Goal: Ask a question

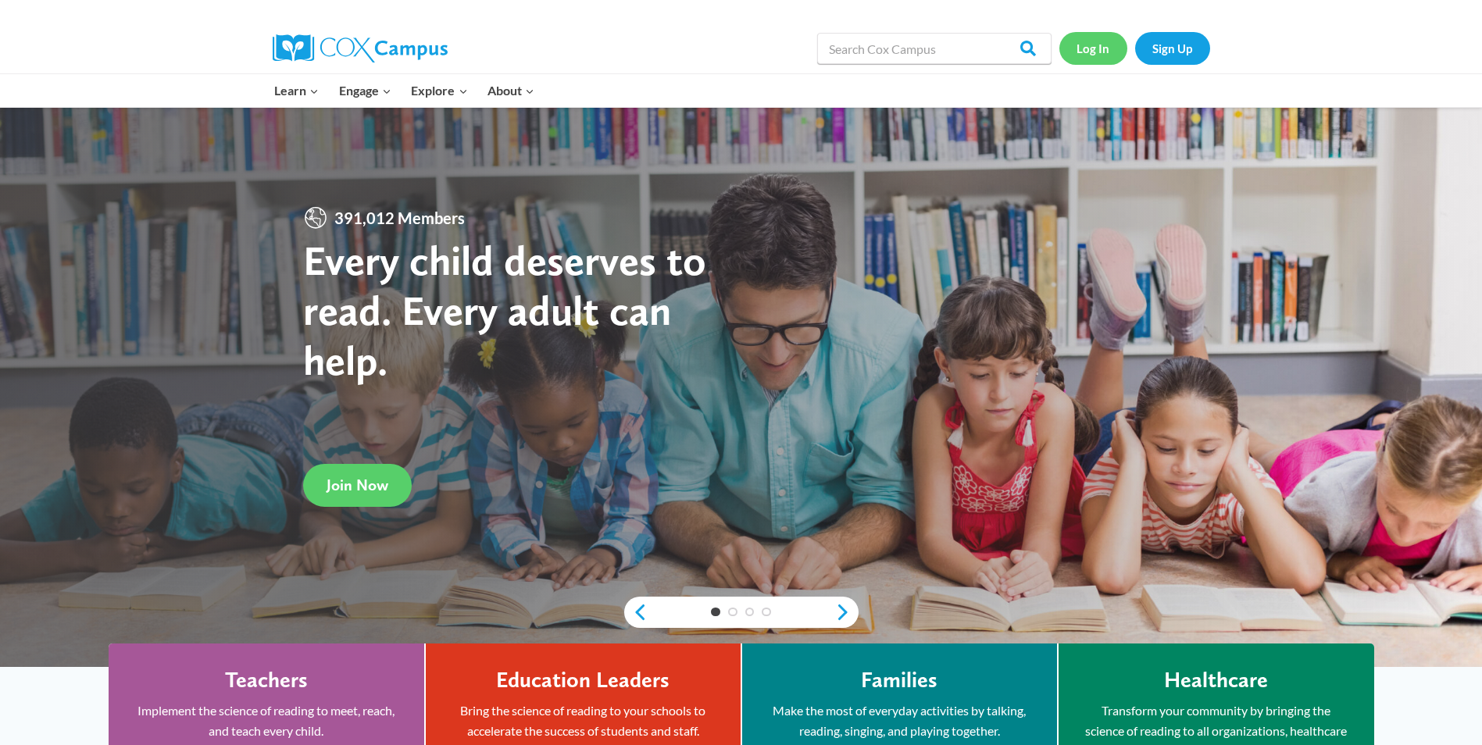
click at [1079, 41] on link "Log In" at bounding box center [1093, 48] width 68 height 32
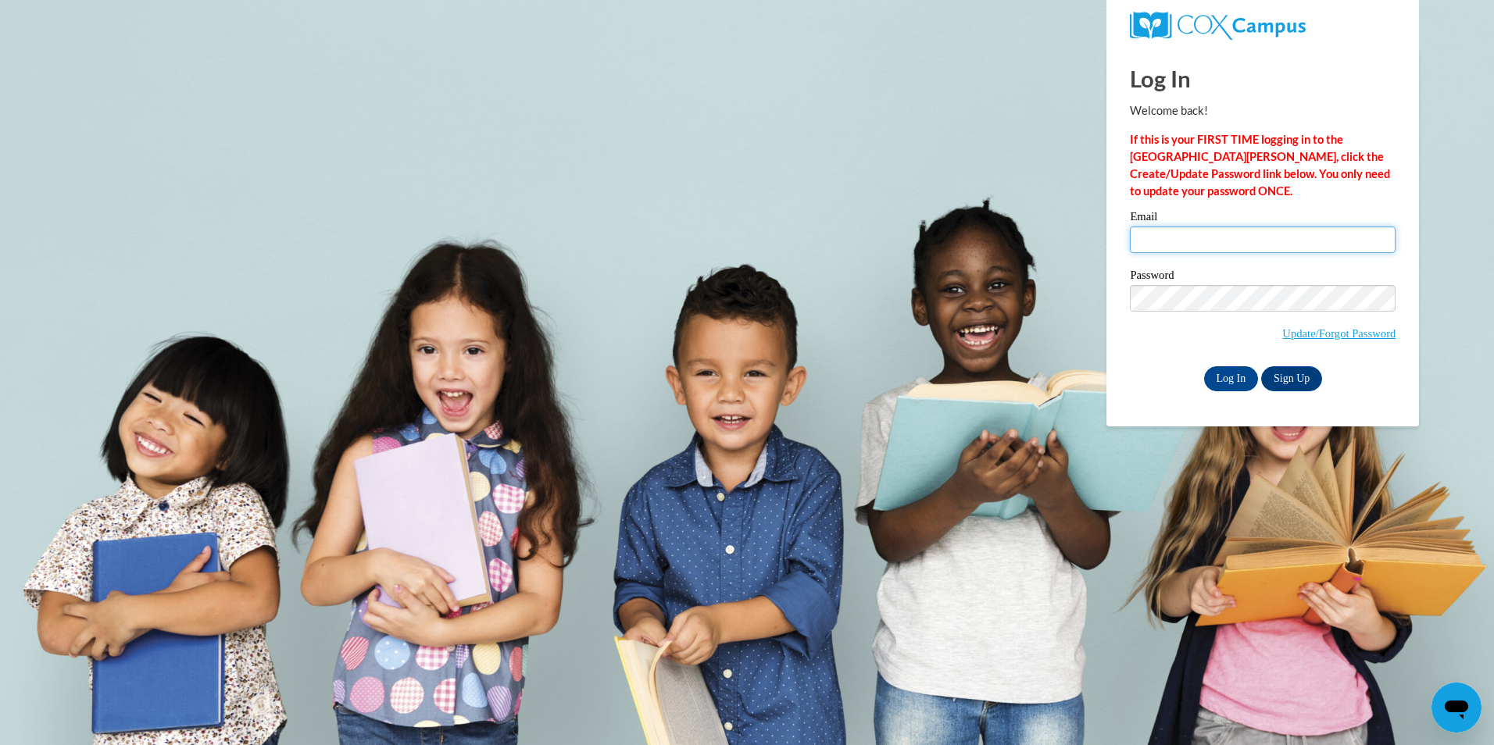
click at [1268, 246] on input "Email" at bounding box center [1263, 240] width 266 height 27
type input "[EMAIL_ADDRESS][DOMAIN_NAME]"
click at [1244, 380] on input "Log In" at bounding box center [1231, 378] width 55 height 25
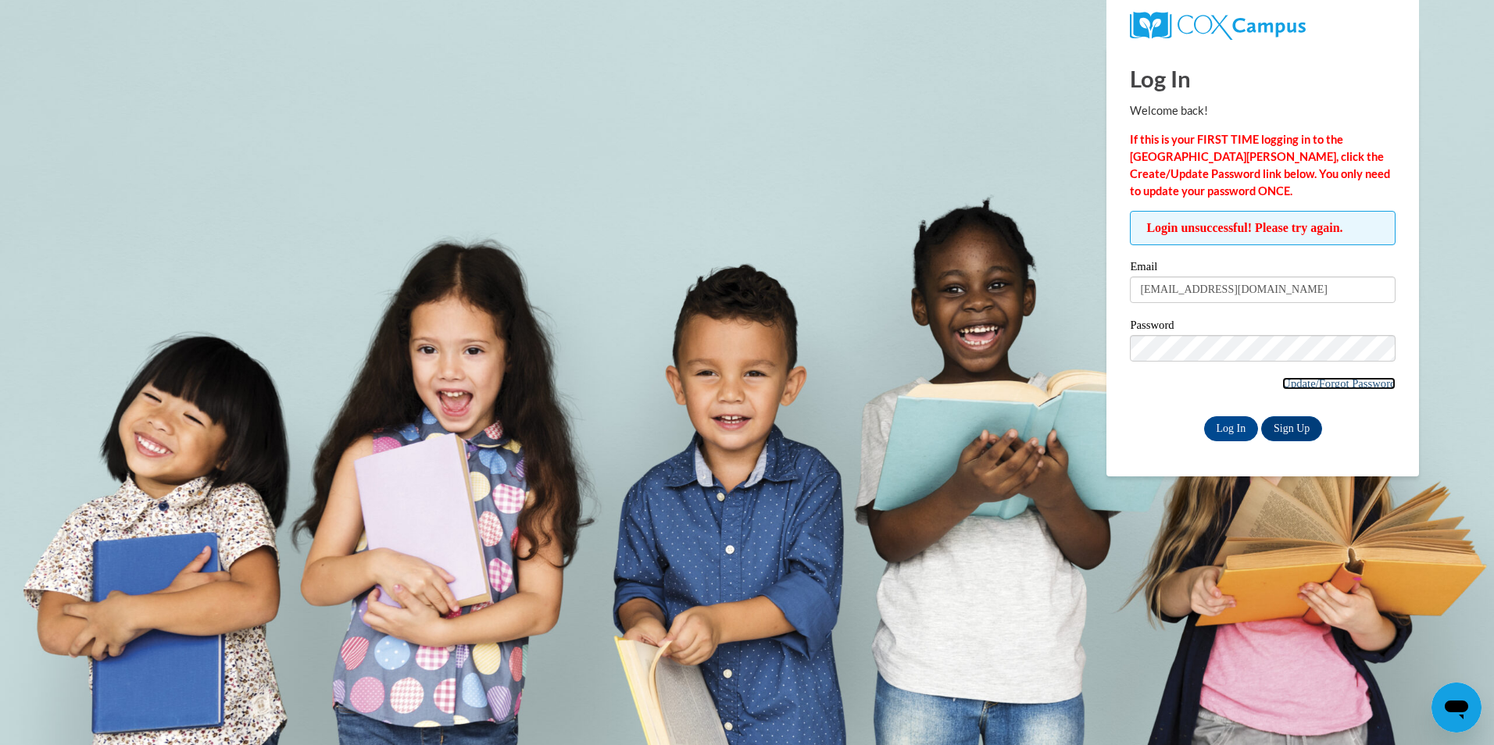
click at [1293, 378] on link "Update/Forgot Password" at bounding box center [1338, 383] width 113 height 12
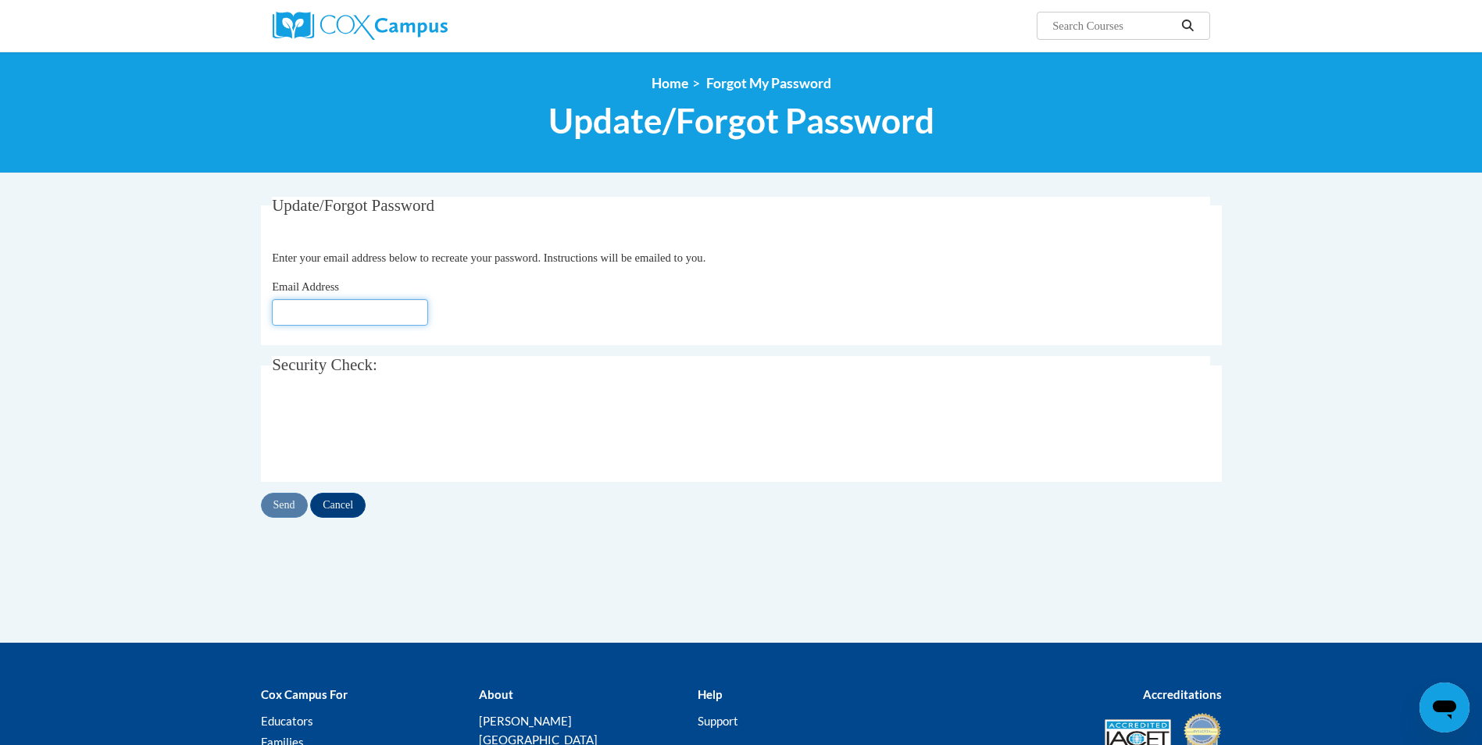
click at [371, 320] on input "Email Address" at bounding box center [350, 312] width 156 height 27
type input "[EMAIL_ADDRESS][DOMAIN_NAME]"
click at [293, 512] on input "Send" at bounding box center [284, 505] width 47 height 25
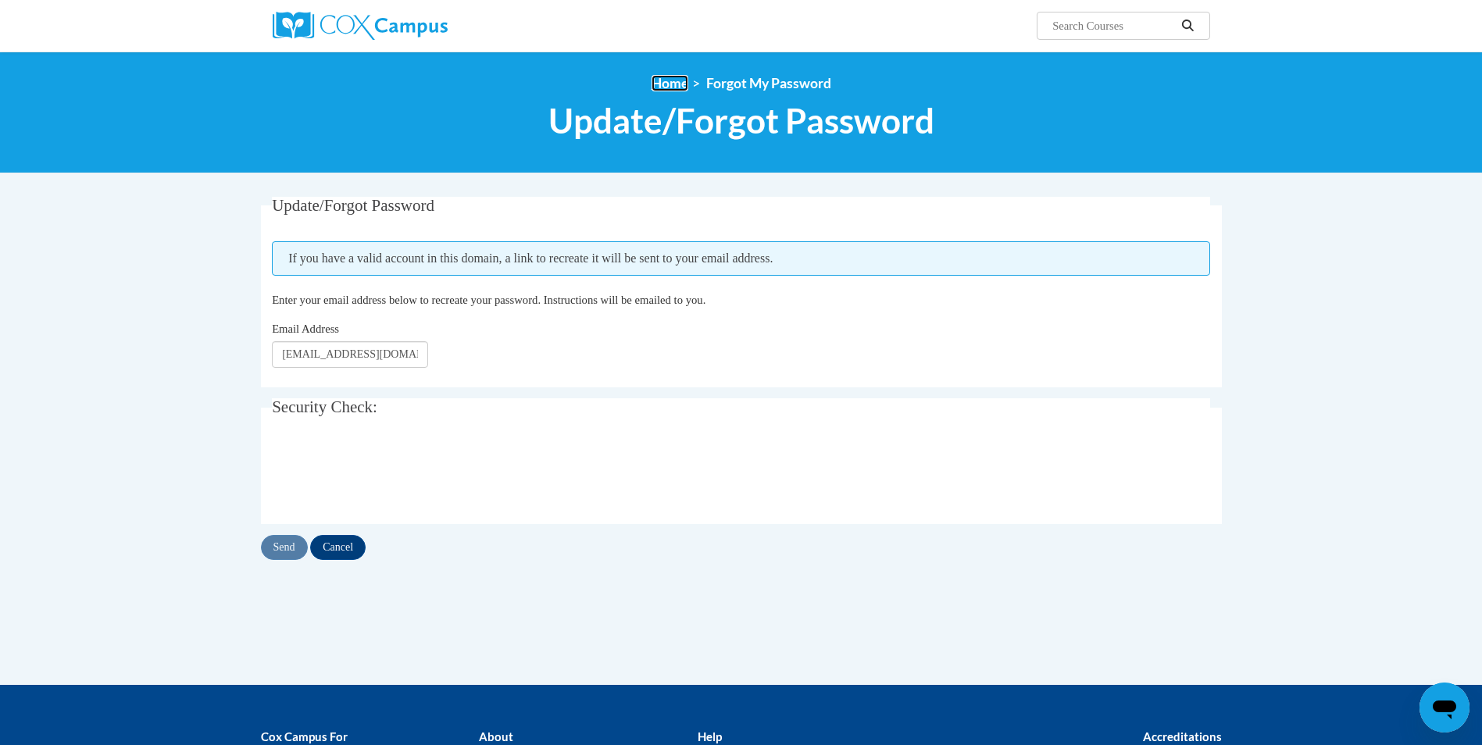
click at [652, 86] on link "Home" at bounding box center [669, 83] width 37 height 16
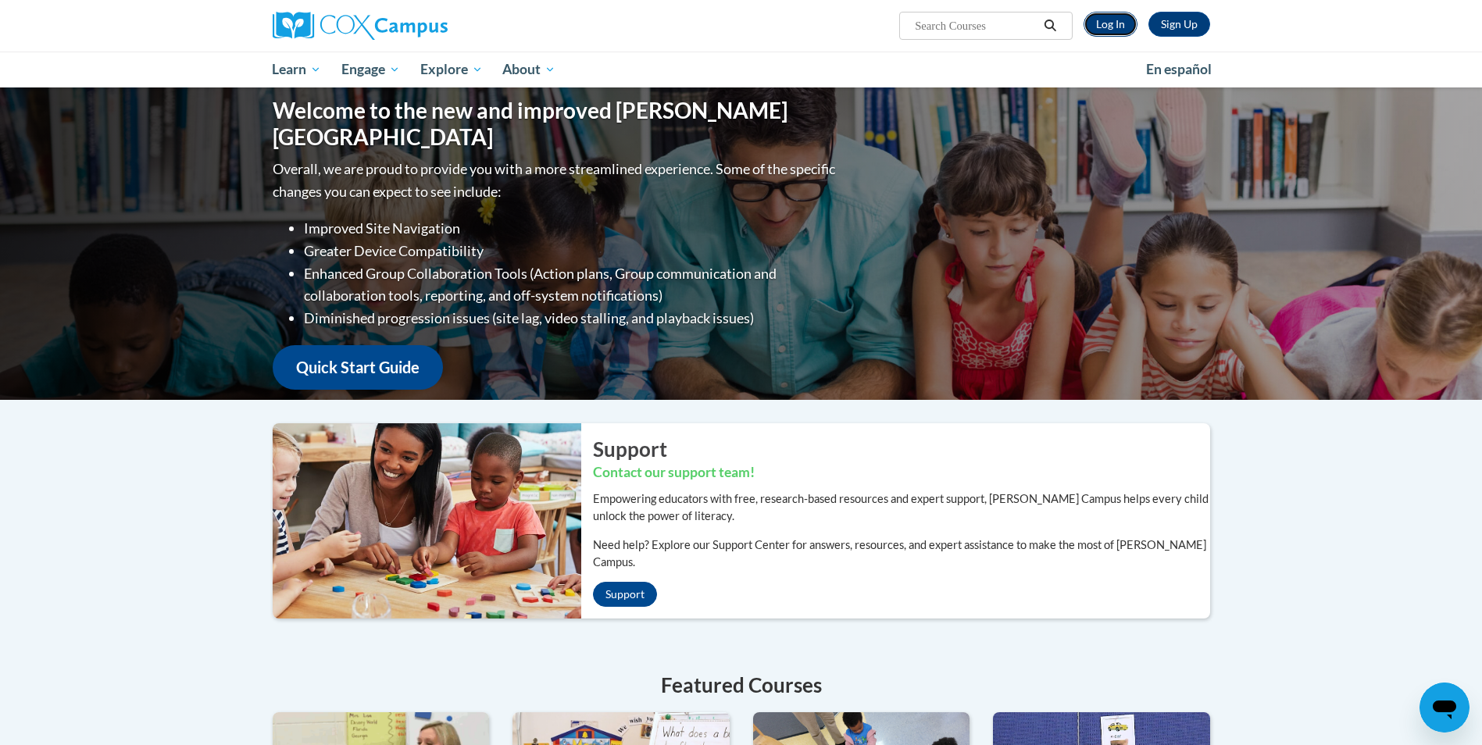
click at [1111, 18] on link "Log In" at bounding box center [1110, 24] width 54 height 25
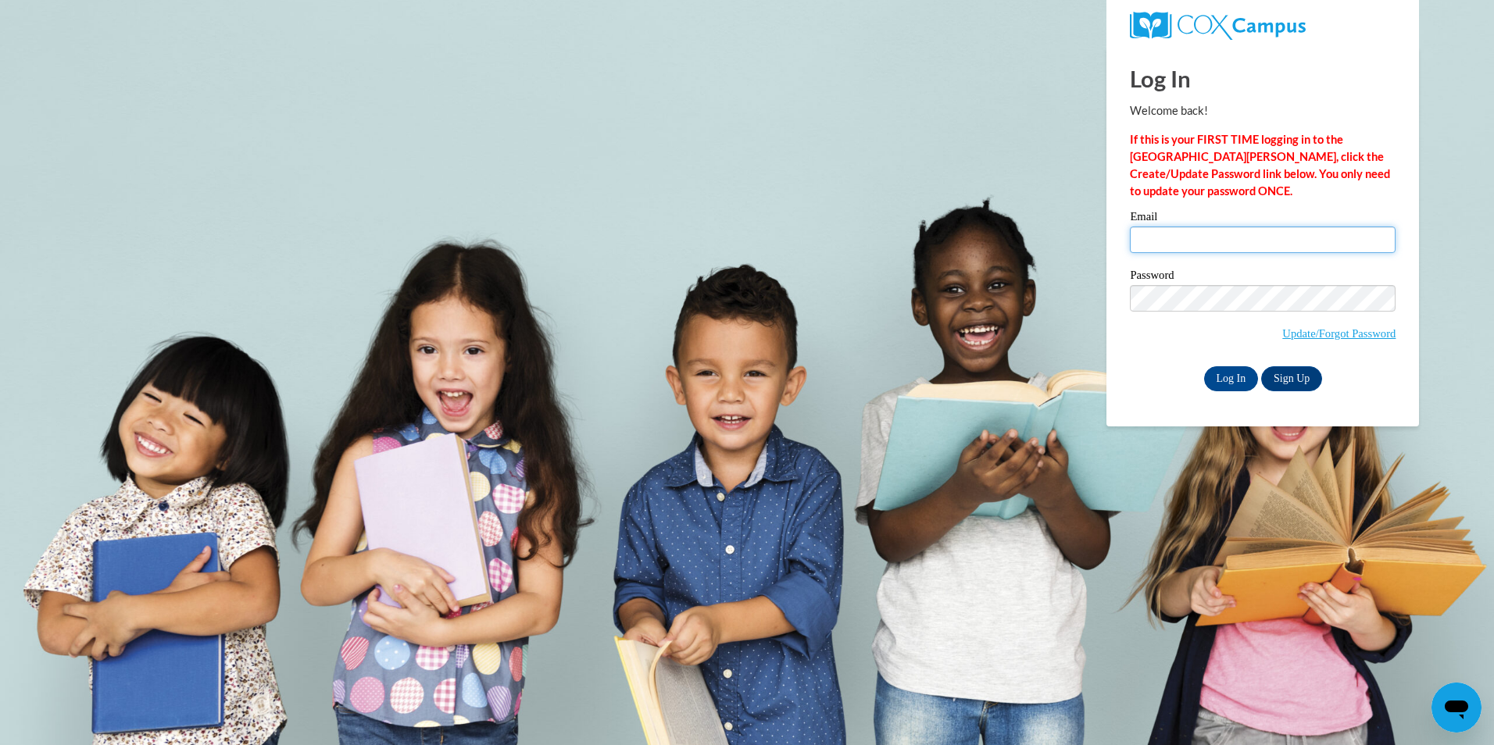
click at [1249, 245] on input "Email" at bounding box center [1263, 240] width 266 height 27
type input "mariahalatorre@yahoo.com"
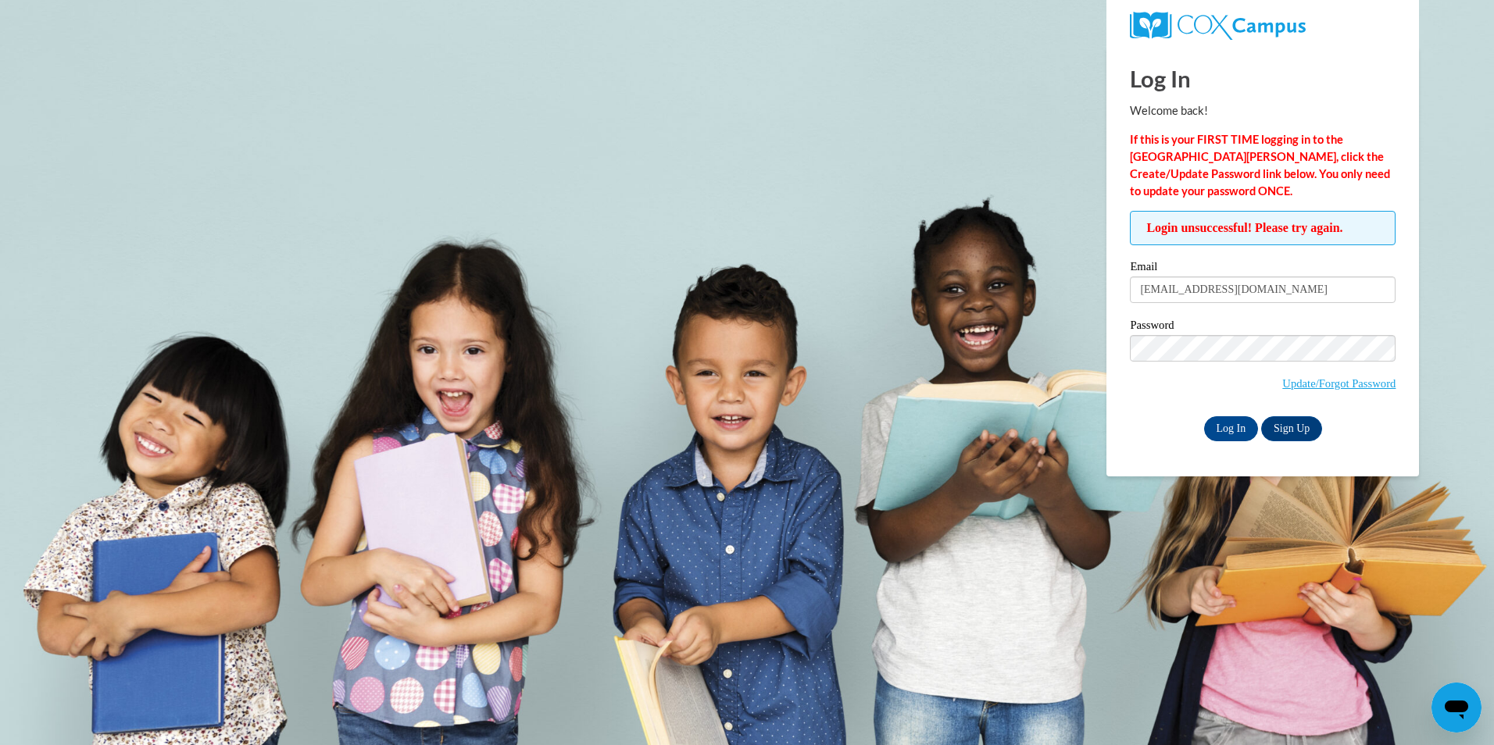
click at [1222, 441] on div "Log In Welcome back! If this is your FIRST TIME logging in to the [GEOGRAPHIC_D…" at bounding box center [1262, 262] width 336 height 430
click at [1226, 424] on input "Log In" at bounding box center [1231, 428] width 55 height 25
click at [1287, 387] on link "Update/Forgot Password" at bounding box center [1338, 383] width 113 height 12
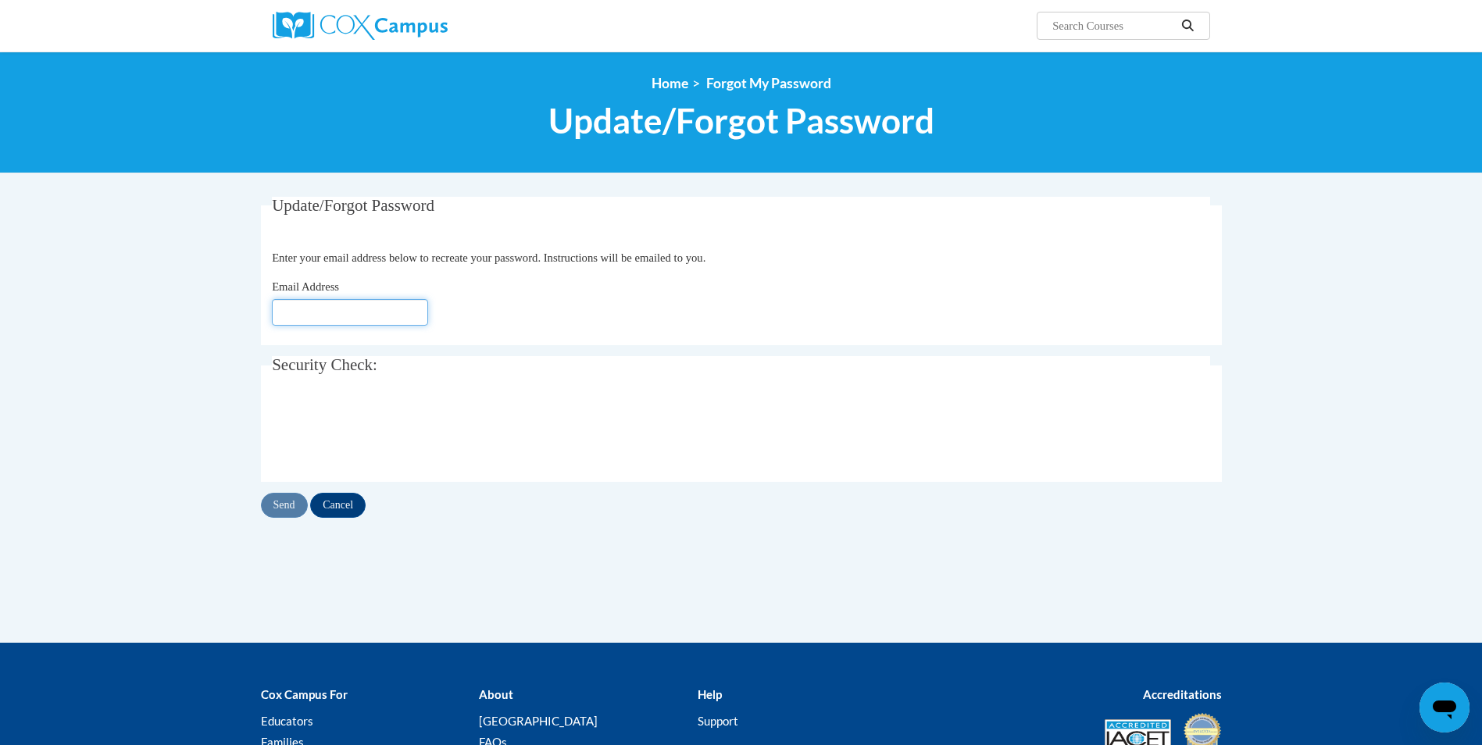
click at [357, 313] on input "Email Address" at bounding box center [350, 312] width 156 height 27
type input "[EMAIL_ADDRESS][DOMAIN_NAME]"
click at [281, 510] on input "Send" at bounding box center [284, 505] width 47 height 25
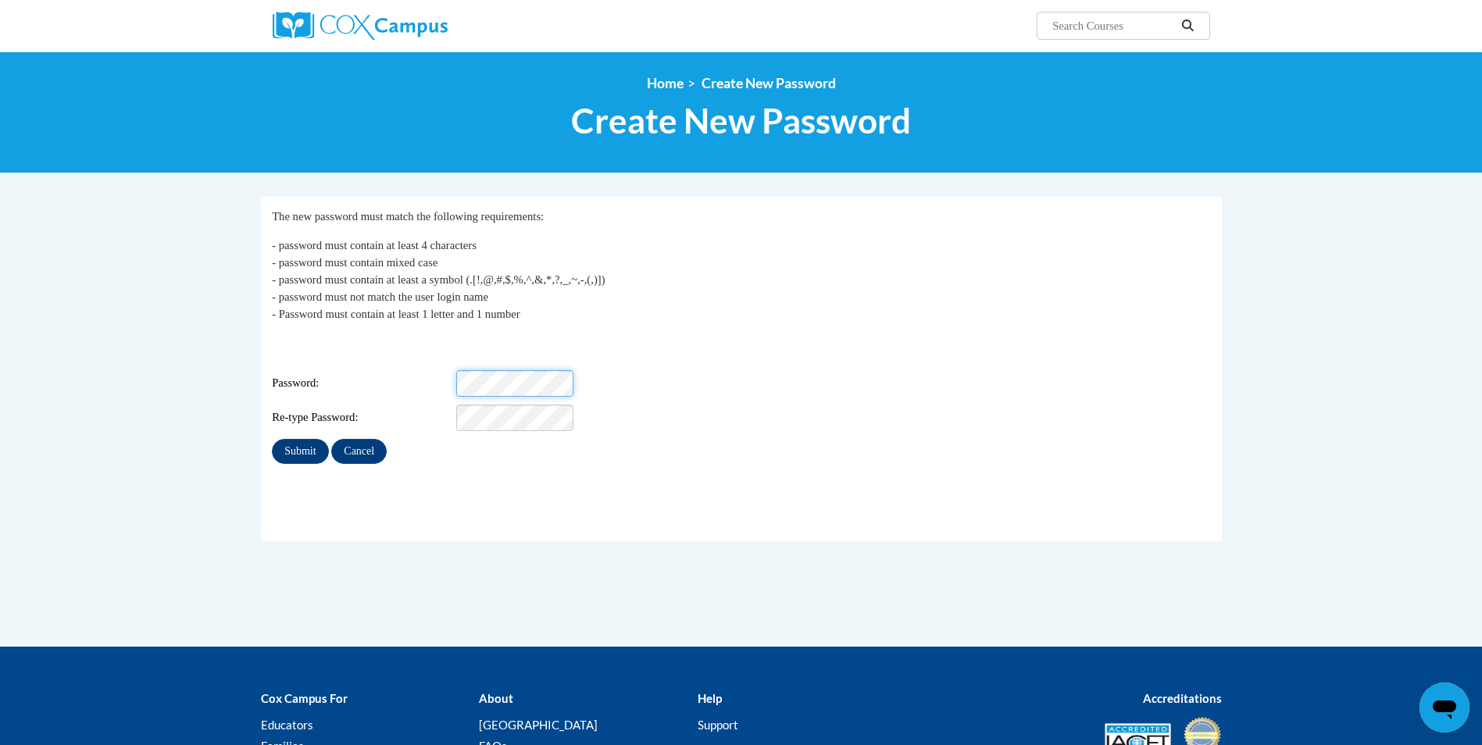
click at [272, 439] on input "Submit" at bounding box center [300, 451] width 56 height 25
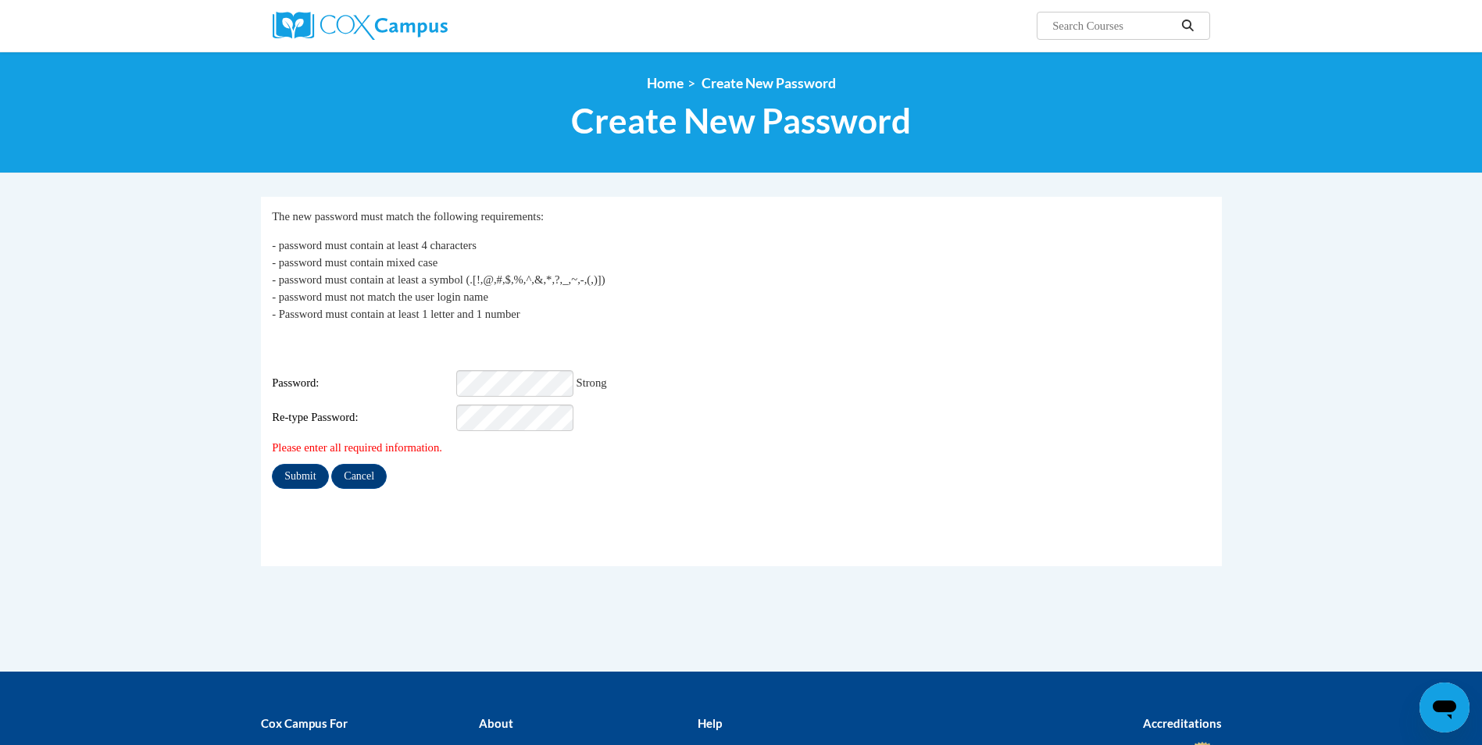
click at [472, 548] on fieldset "My Password The new password must match the following requirements: - password …" at bounding box center [741, 381] width 961 height 369
click at [290, 465] on input "Submit" at bounding box center [300, 476] width 56 height 25
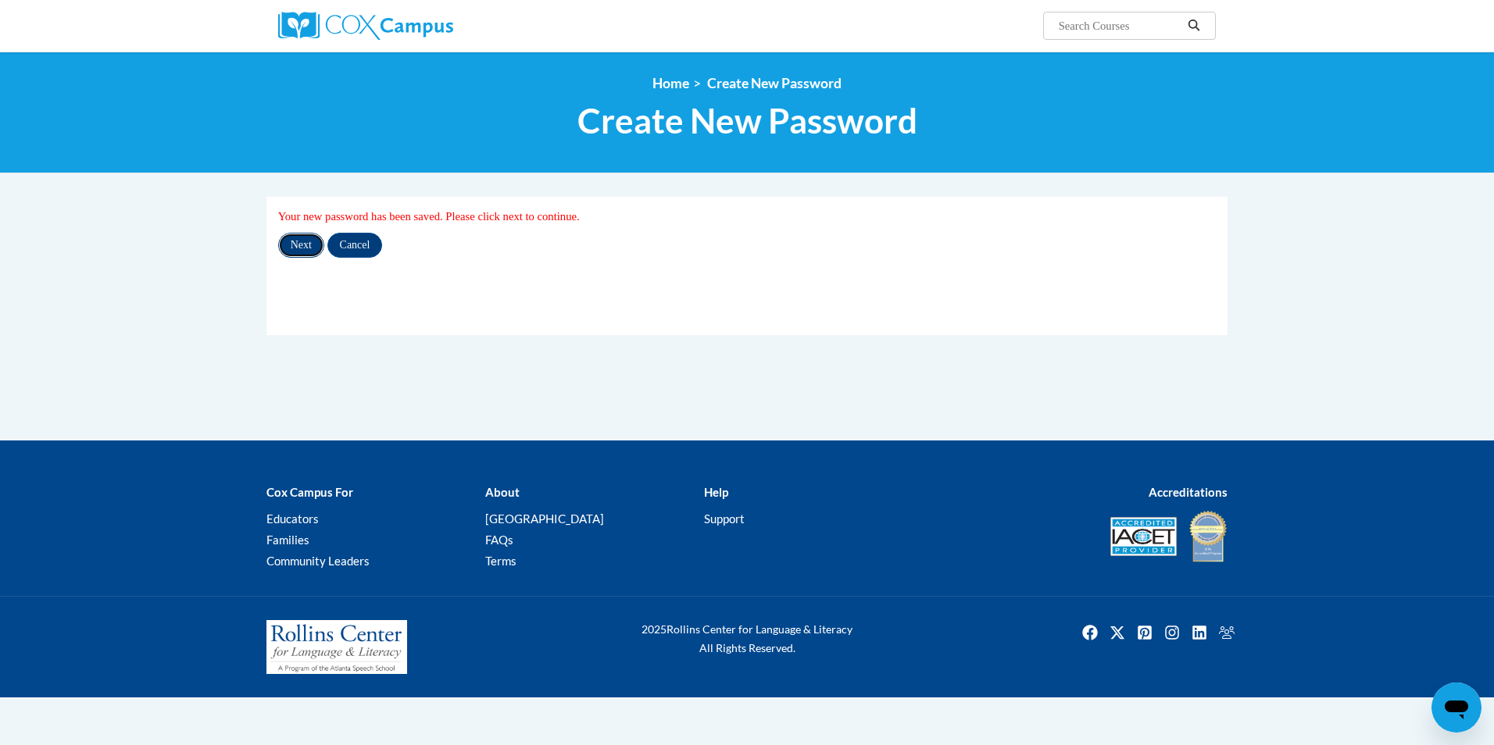
click at [309, 243] on input "Next" at bounding box center [301, 245] width 46 height 25
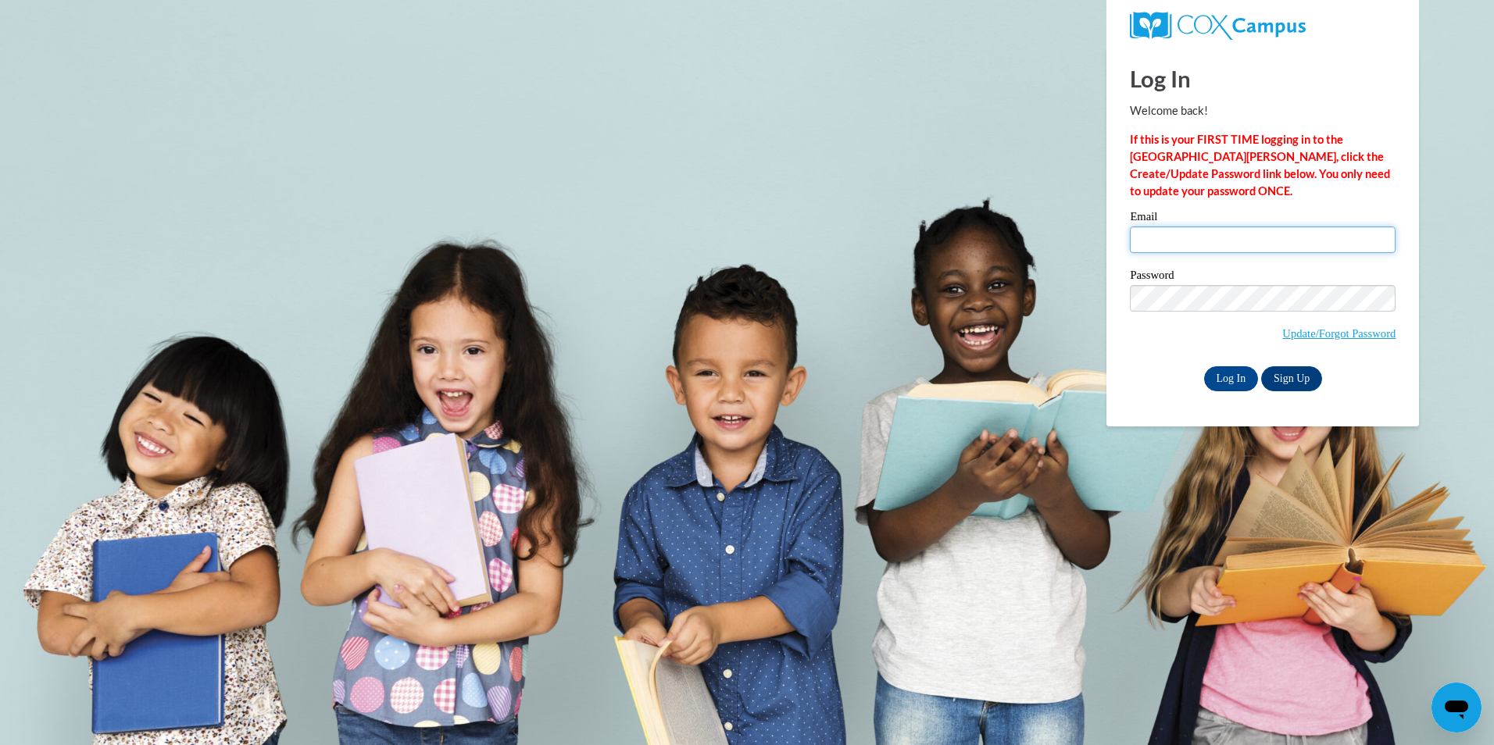
drag, startPoint x: 1145, startPoint y: 234, endPoint x: 1086, endPoint y: 243, distance: 60.1
click at [1145, 234] on input "Email" at bounding box center [1263, 240] width 266 height 27
type input "[EMAIL_ADDRESS][DOMAIN_NAME]"
click at [1235, 366] on input "Log In" at bounding box center [1231, 378] width 55 height 25
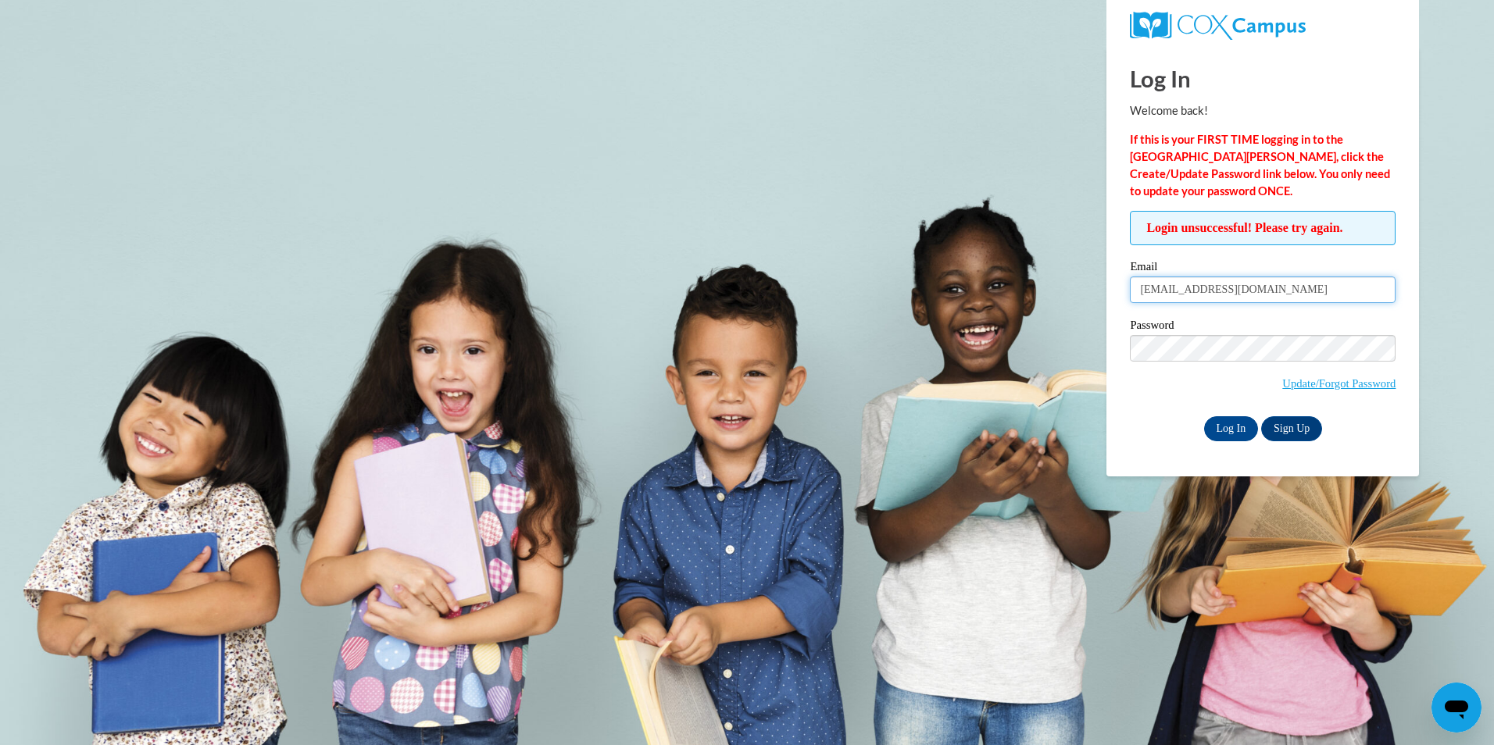
click at [1266, 287] on input "[EMAIL_ADDRESS][DOMAIN_NAME]" at bounding box center [1263, 290] width 266 height 27
click at [1276, 291] on input "[EMAIL_ADDRESS][DOMAIN_NAME]" at bounding box center [1263, 290] width 266 height 27
click at [1129, 360] on div "Login unsuccessful! Please try again. Please enter your email! Please enter you…" at bounding box center [1262, 326] width 289 height 230
click at [1236, 424] on input "Log In" at bounding box center [1231, 428] width 55 height 25
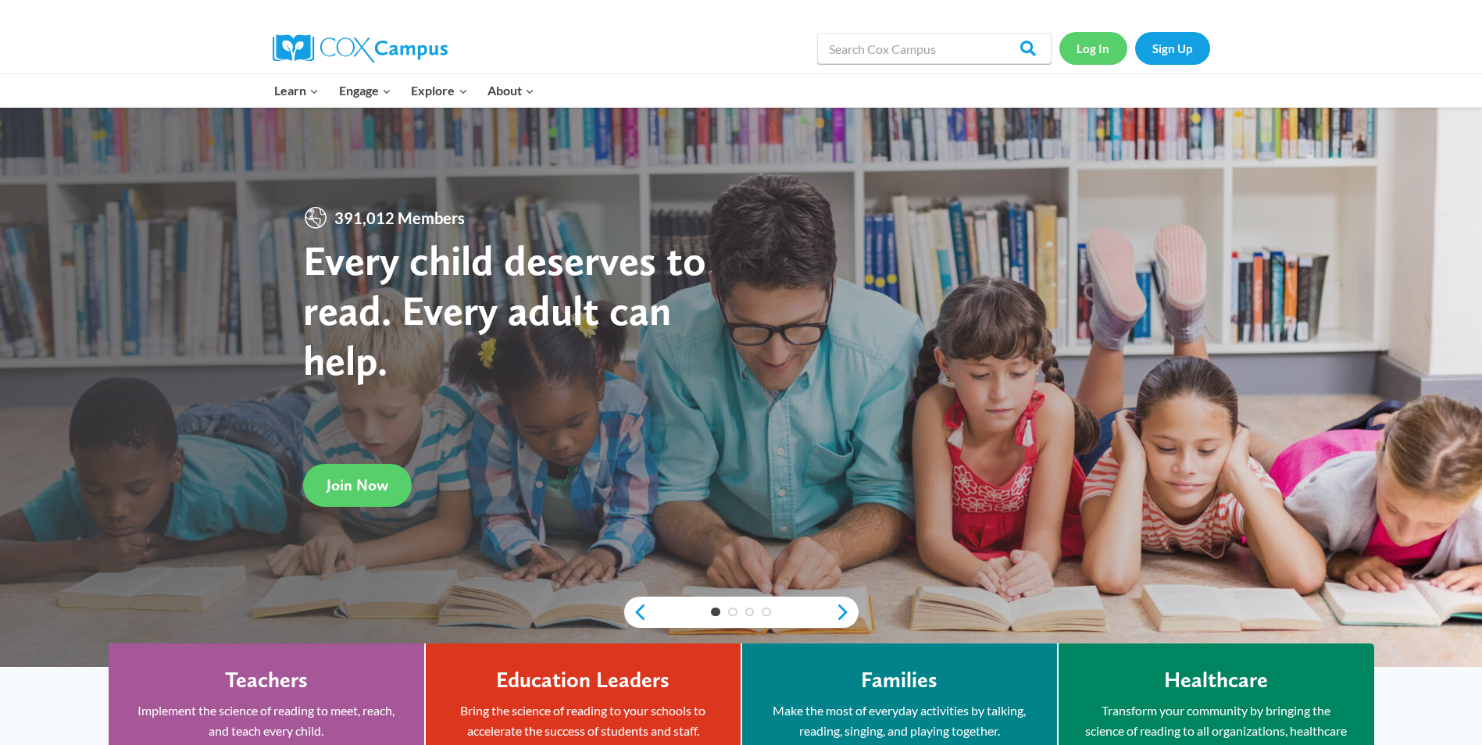
click at [1108, 46] on link "Log In" at bounding box center [1093, 48] width 68 height 32
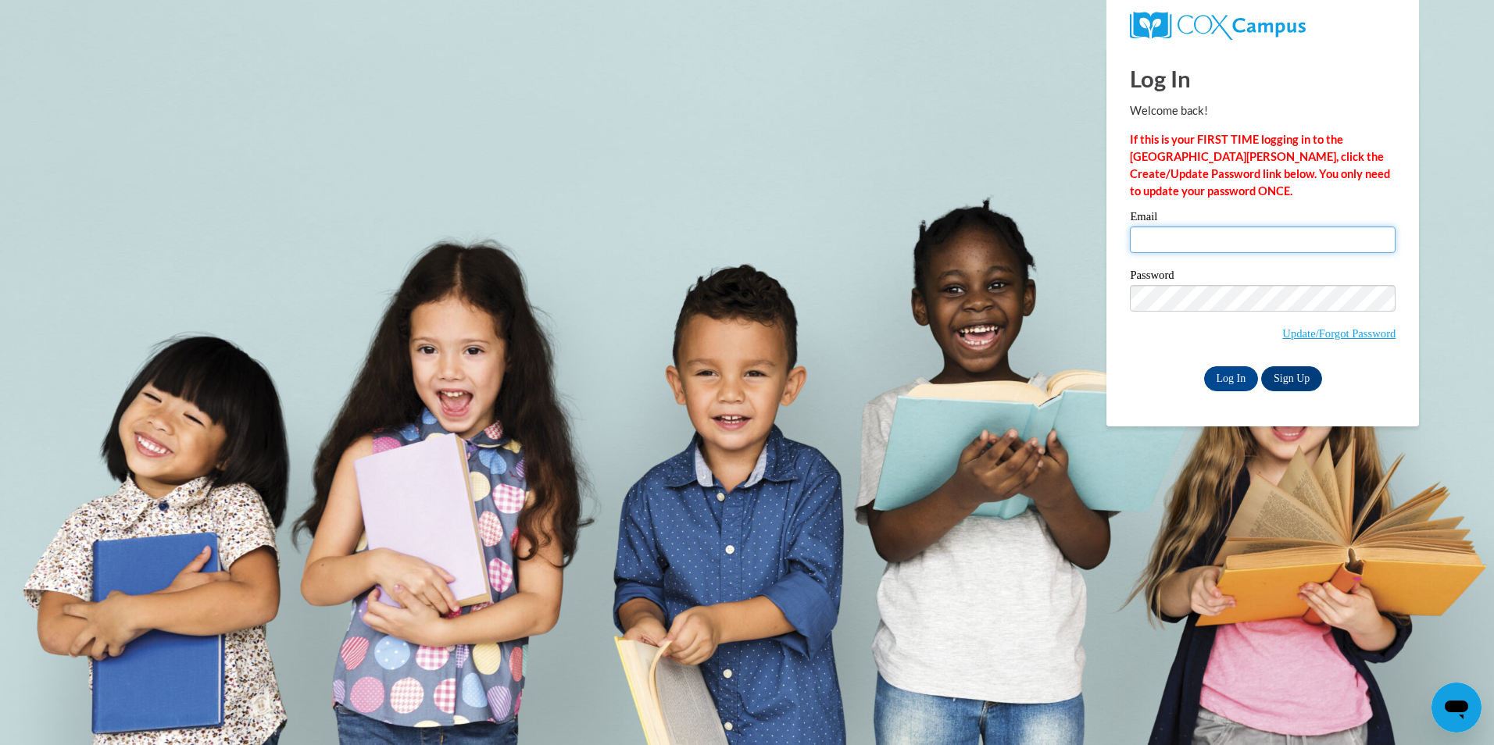
click at [1178, 232] on input "Email" at bounding box center [1263, 240] width 266 height 27
click at [894, 205] on body "Log In Welcome back! If this is your FIRST TIME logging in to the NEW Cox Campu…" at bounding box center [747, 372] width 1494 height 745
click at [1202, 229] on input "Email" at bounding box center [1263, 240] width 266 height 27
type input "[EMAIL_ADDRESS][DOMAIN_NAME]"
click at [1233, 381] on input "Log In" at bounding box center [1231, 378] width 55 height 25
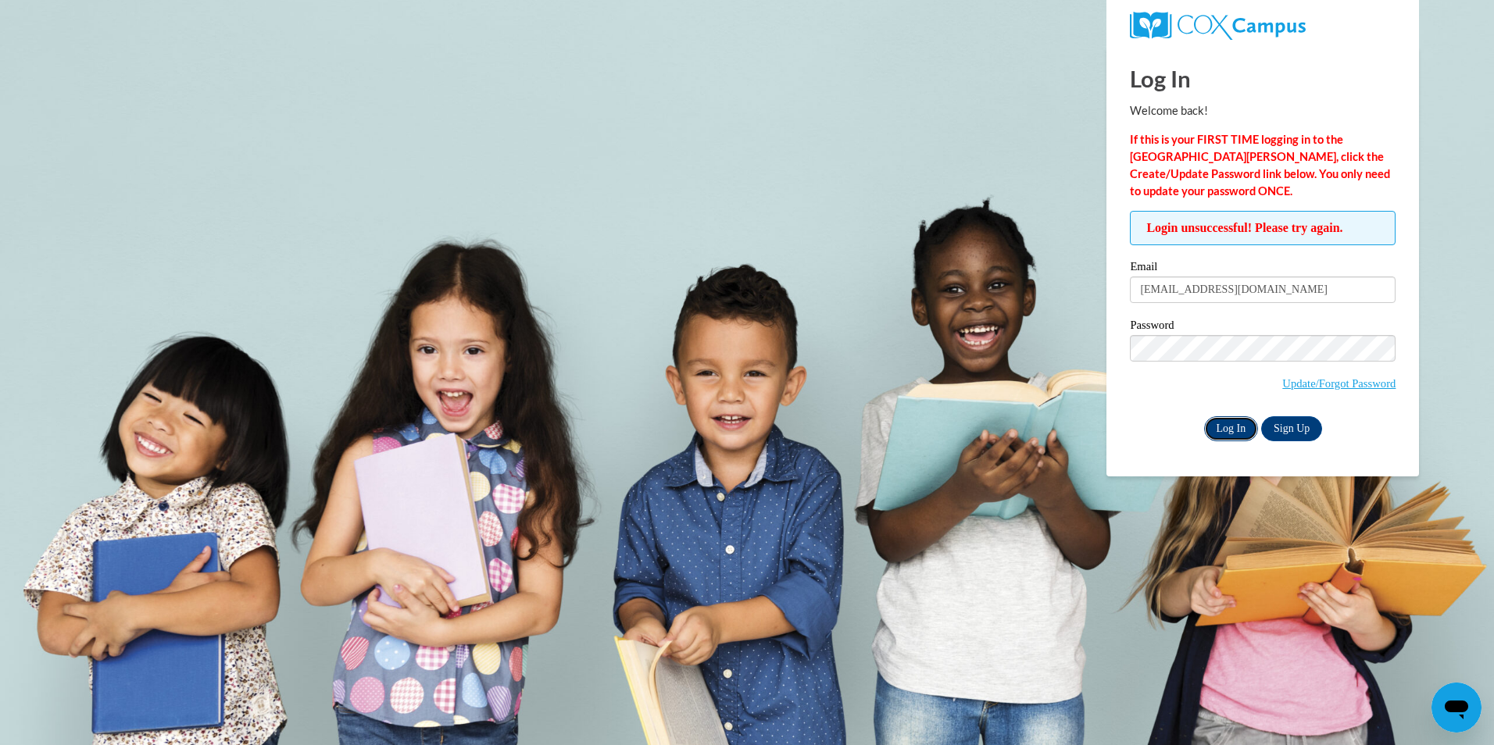
click at [1228, 424] on input "Log In" at bounding box center [1231, 428] width 55 height 25
click at [809, 152] on body "Log In Welcome back! If this is your FIRST TIME logging in to the NEW Cox Campu…" at bounding box center [747, 372] width 1494 height 745
click at [1008, 253] on body "Log In Welcome back! If this is your FIRST TIME logging in to the [GEOGRAPHIC_D…" at bounding box center [747, 372] width 1494 height 745
drag, startPoint x: 523, startPoint y: 182, endPoint x: 690, endPoint y: 356, distance: 241.4
click at [690, 356] on body "Log In Welcome back! If this is your FIRST TIME logging in to the [GEOGRAPHIC_D…" at bounding box center [747, 372] width 1494 height 745
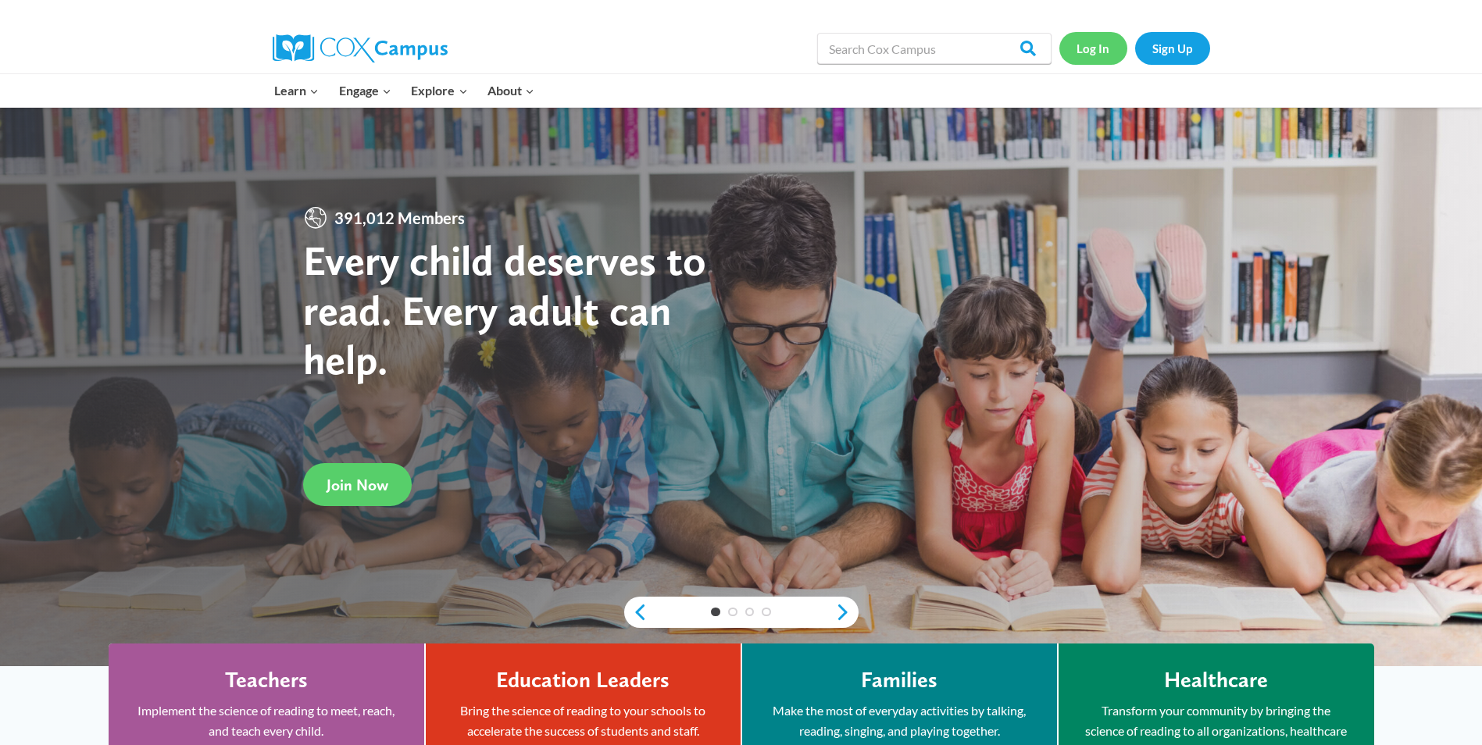
click at [1092, 44] on link "Log In" at bounding box center [1093, 48] width 68 height 32
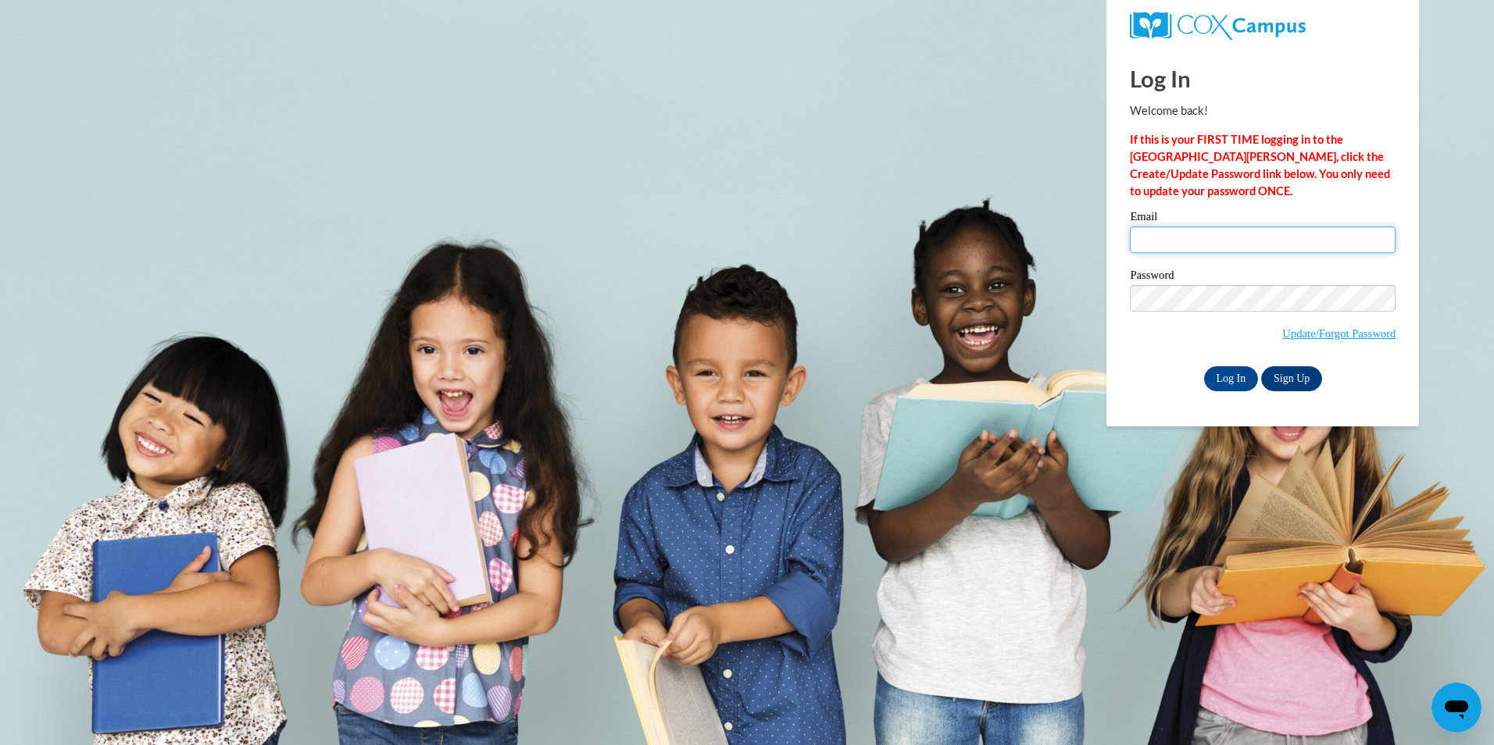
click at [1231, 245] on input "Email" at bounding box center [1263, 240] width 266 height 27
type input "[EMAIL_ADDRESS][DOMAIN_NAME]"
click at [1216, 381] on input "Log In" at bounding box center [1231, 378] width 55 height 25
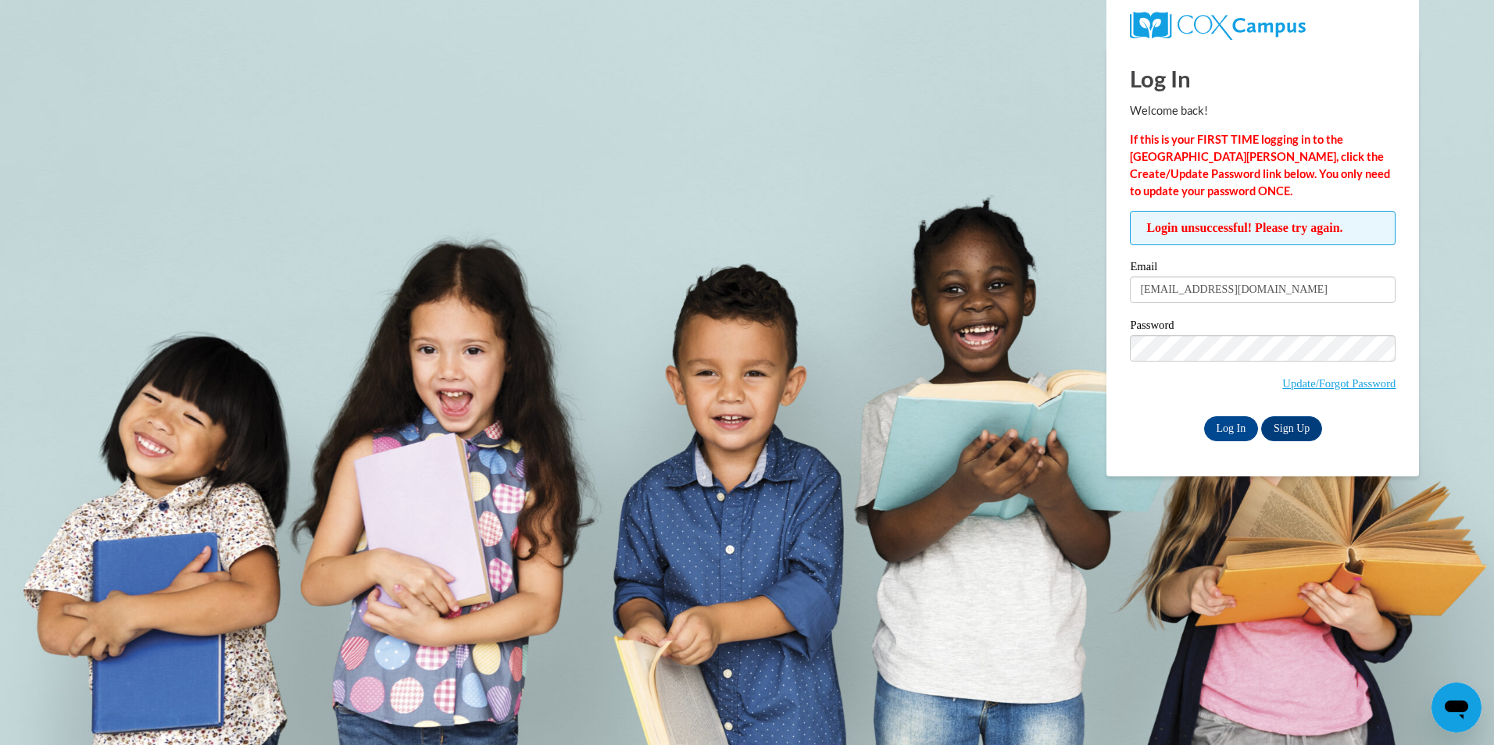
click at [1474, 704] on div "Open messaging window" at bounding box center [1456, 707] width 47 height 47
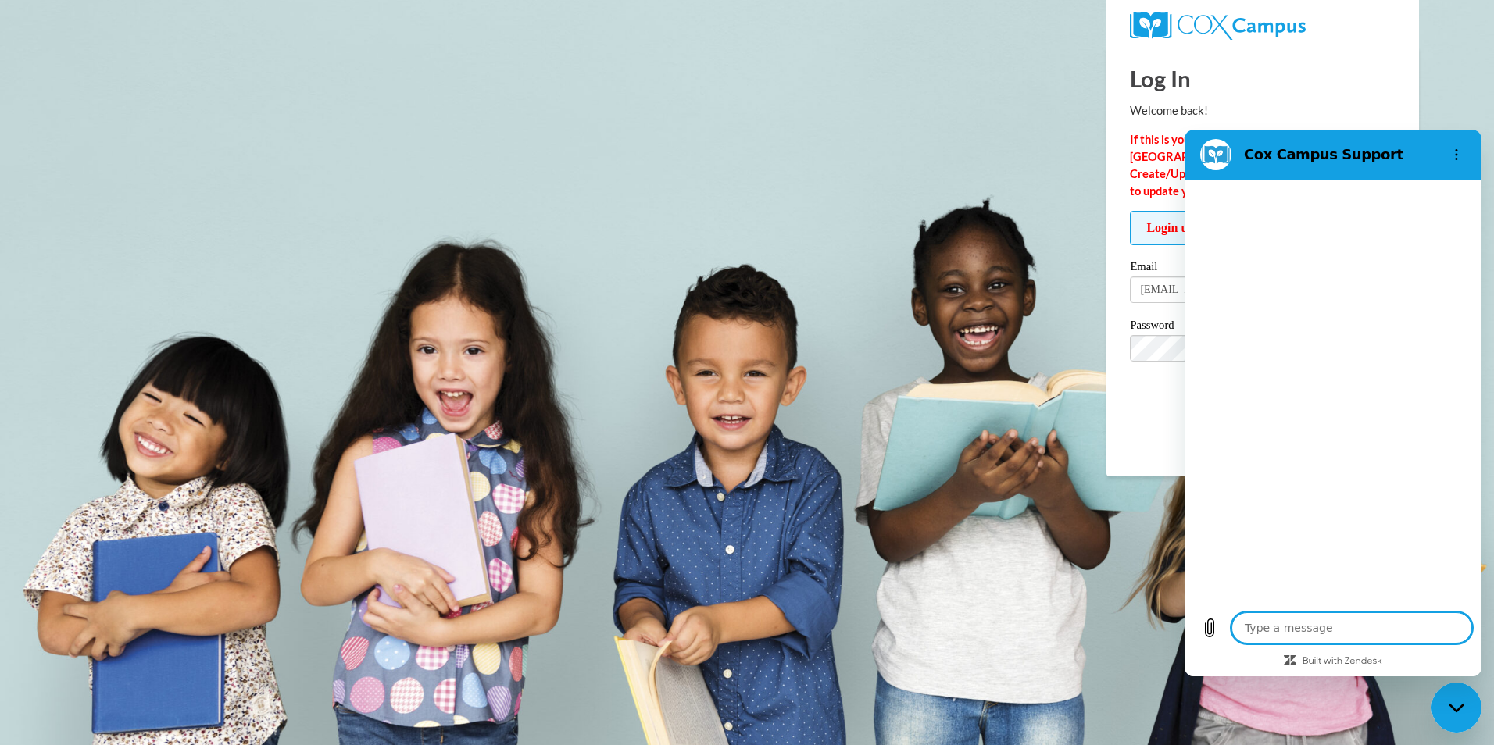
type textarea "x"
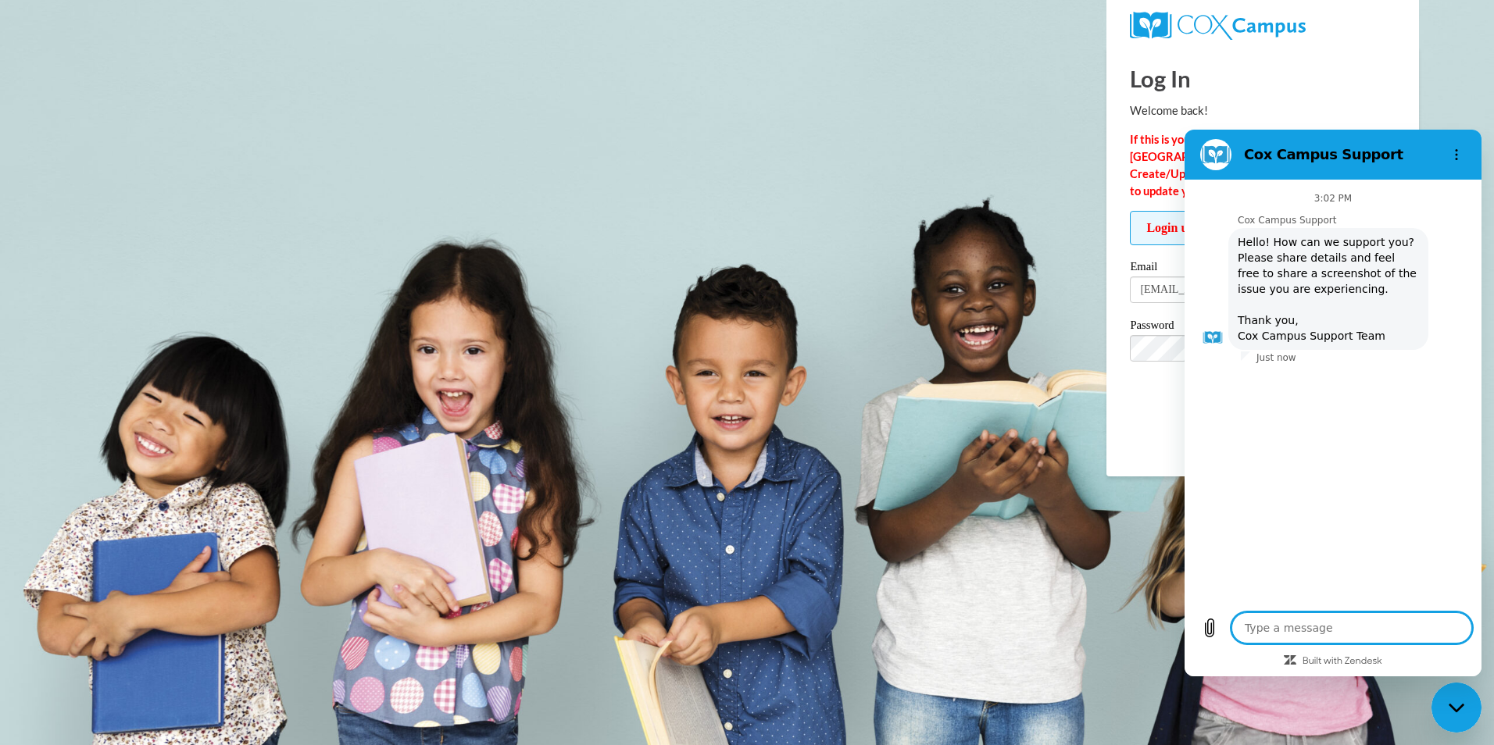
type textarea "I"
type textarea "x"
type textarea "I"
type textarea "x"
type textarea "I c"
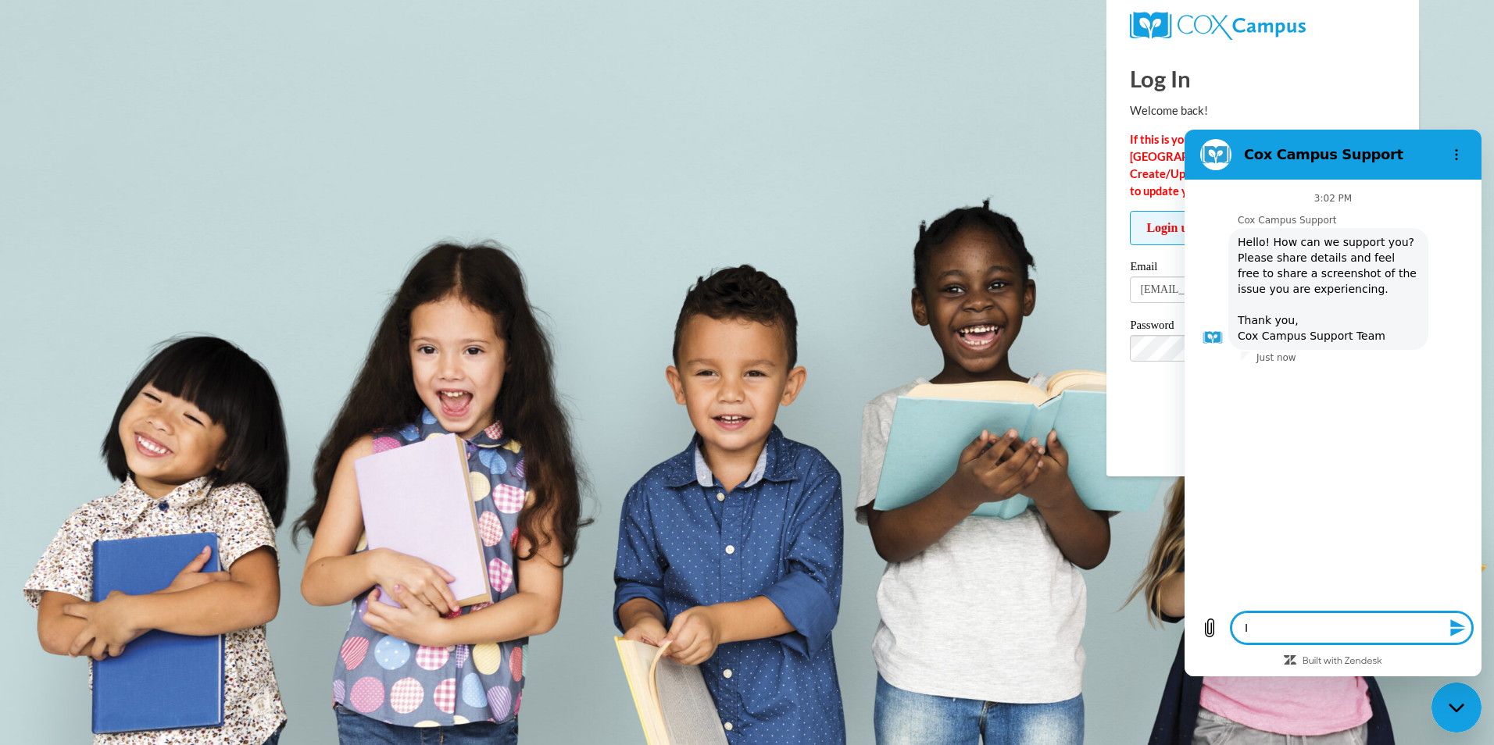
type textarea "x"
type textarea "I ca"
type textarea "x"
type textarea "I can"
type textarea "x"
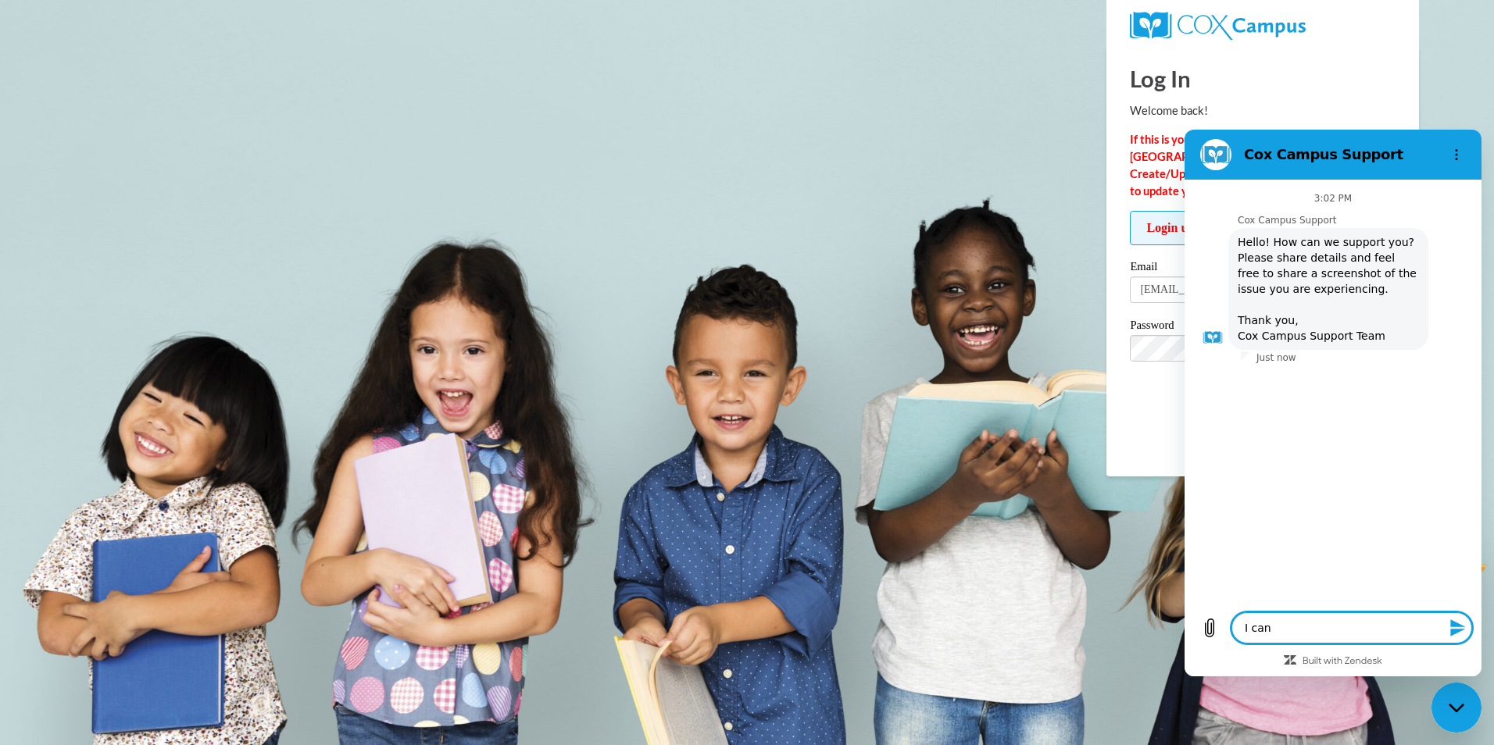
type textarea "I can'"
type textarea "x"
type textarea "I can't"
type textarea "x"
type textarea "I can't"
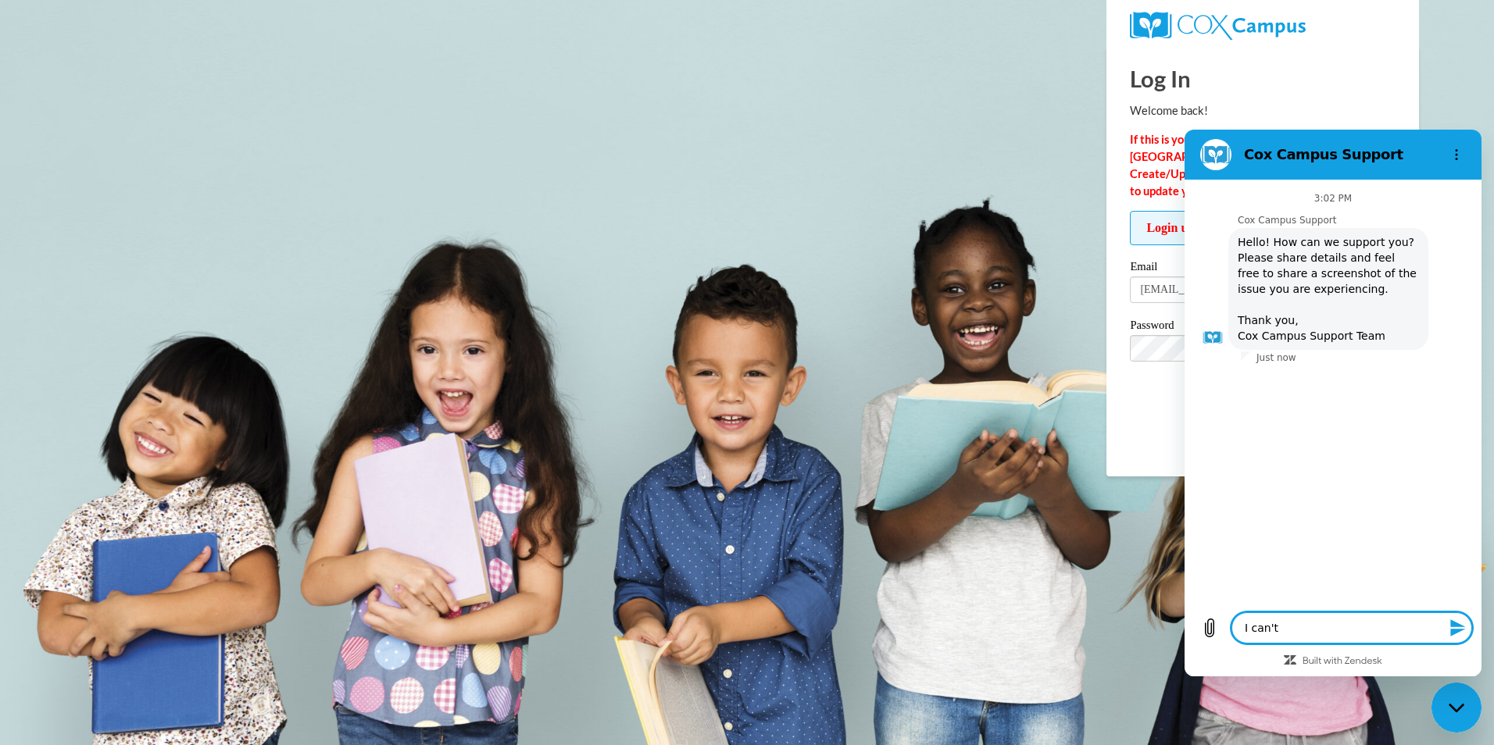
type textarea "x"
type textarea "I can't l"
type textarea "x"
type textarea "I can't lg"
type textarea "x"
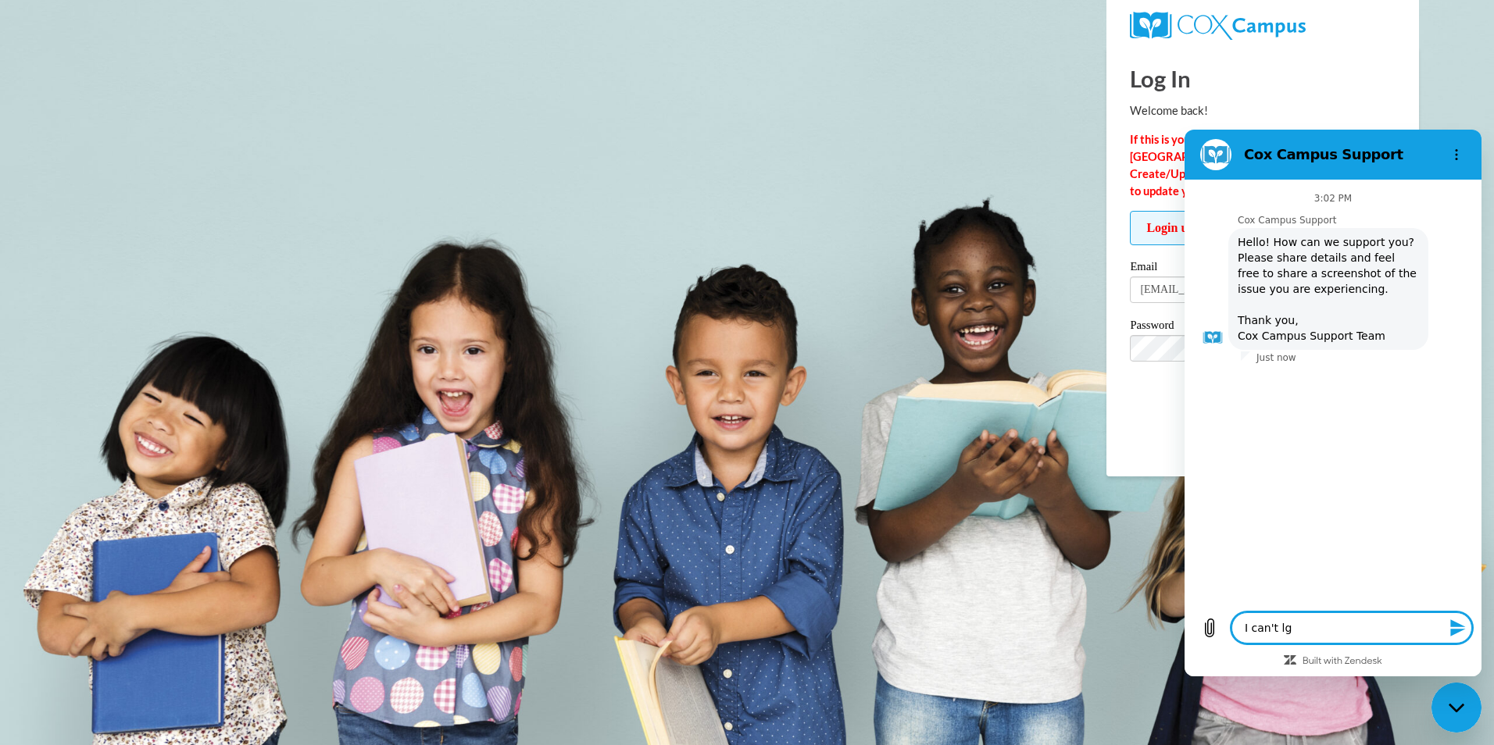
type textarea "I can't l"
type textarea "x"
type textarea "I can't lo"
type textarea "x"
type textarea "I can't log"
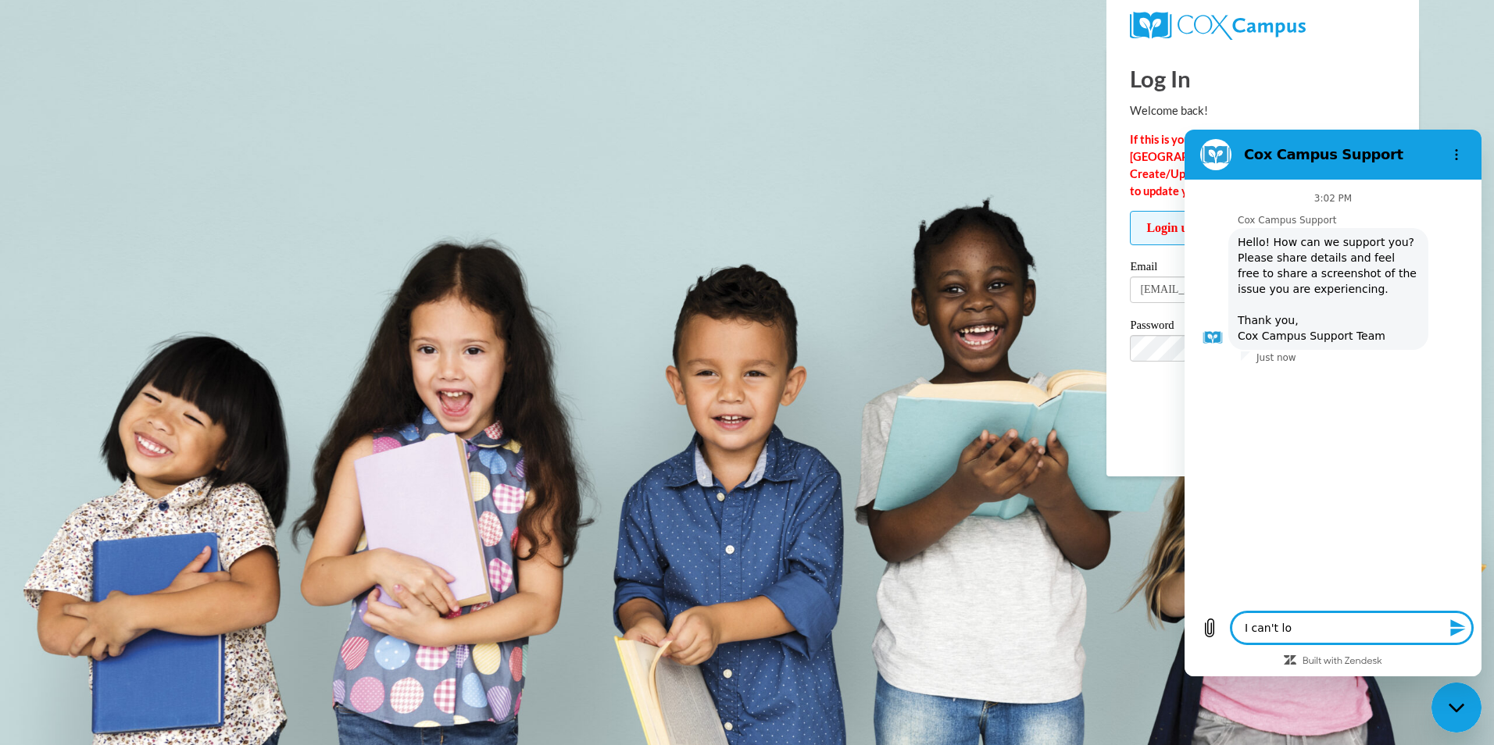
type textarea "x"
type textarea "I can't logi"
type textarea "x"
type textarea "I can't login"
type textarea "x"
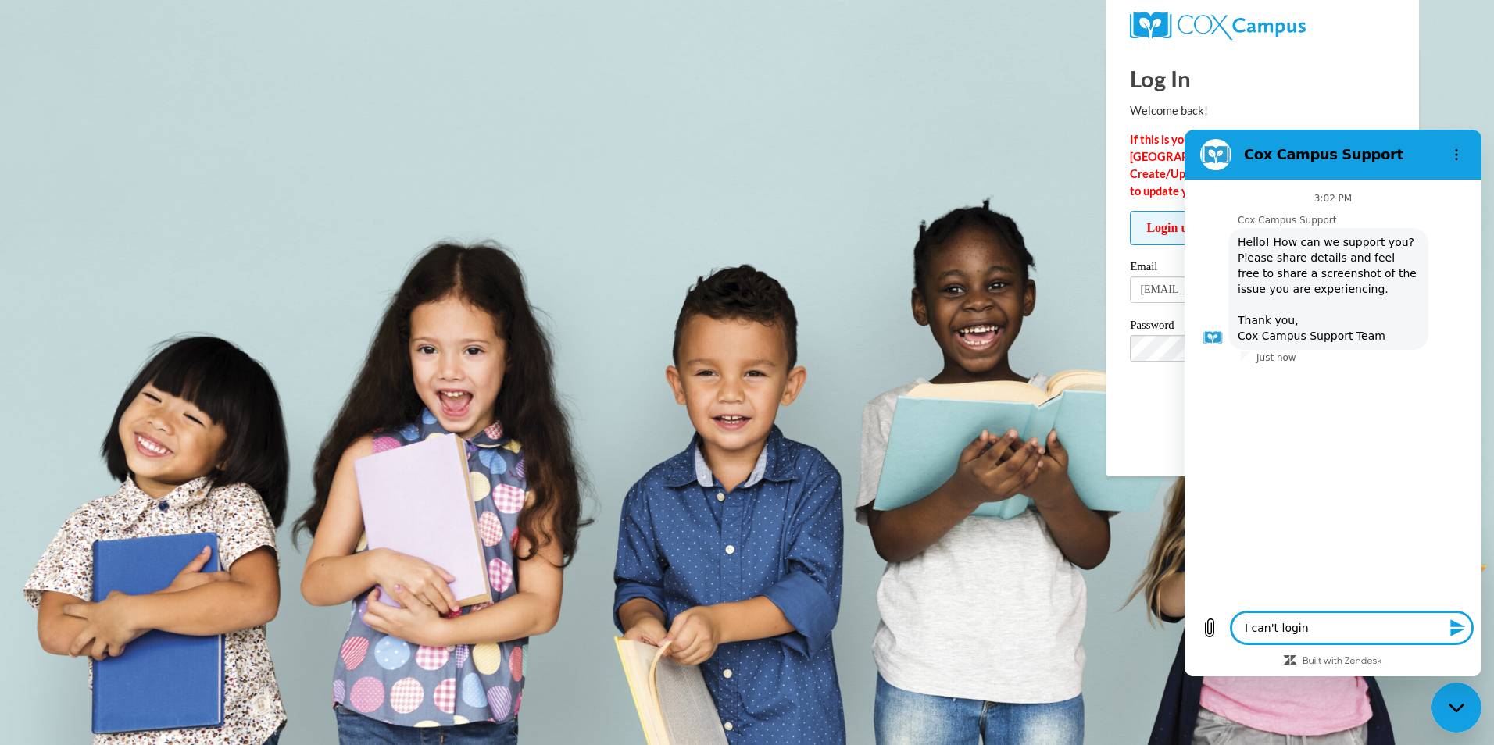
type textarea "I can't login"
click at [1453, 626] on icon "Send message" at bounding box center [1457, 627] width 15 height 17
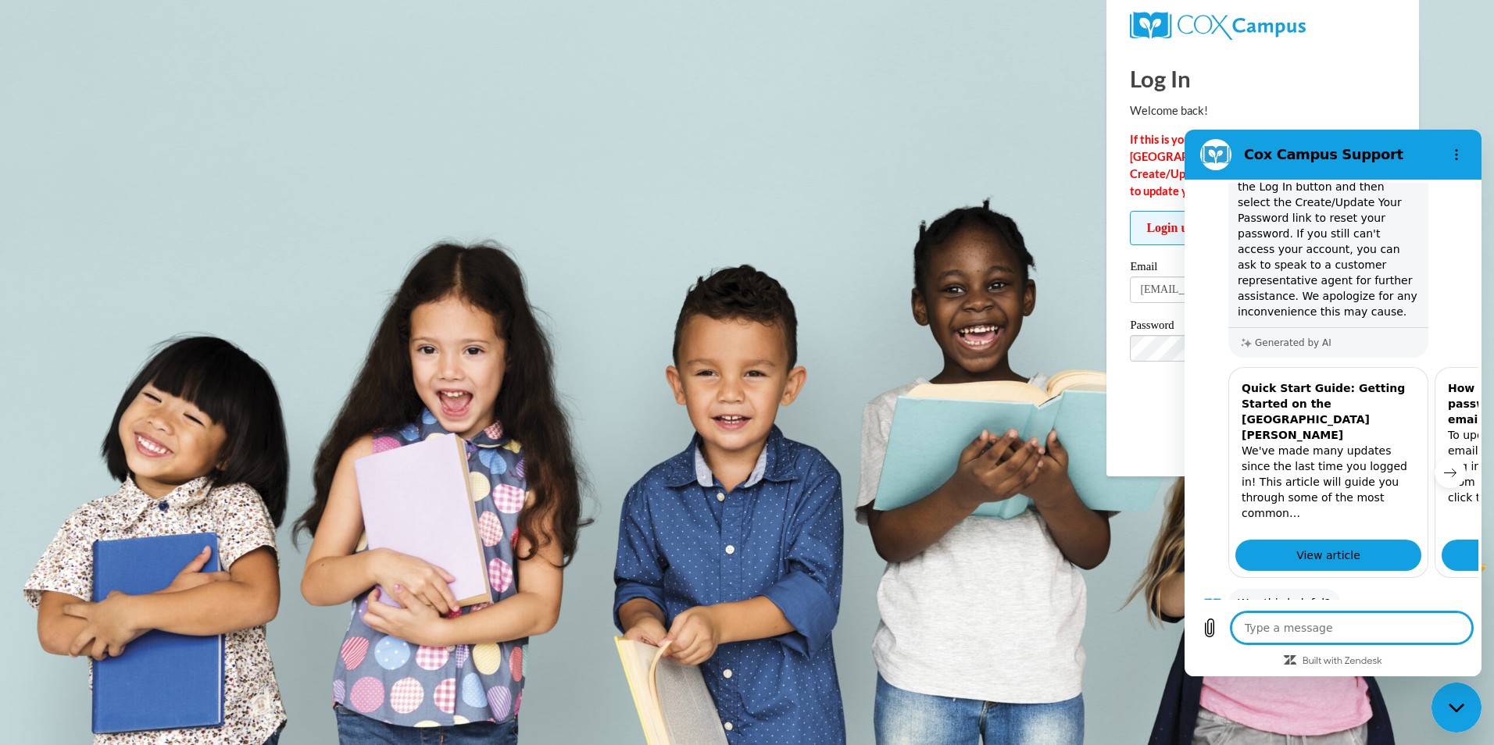
scroll to position [278, 0]
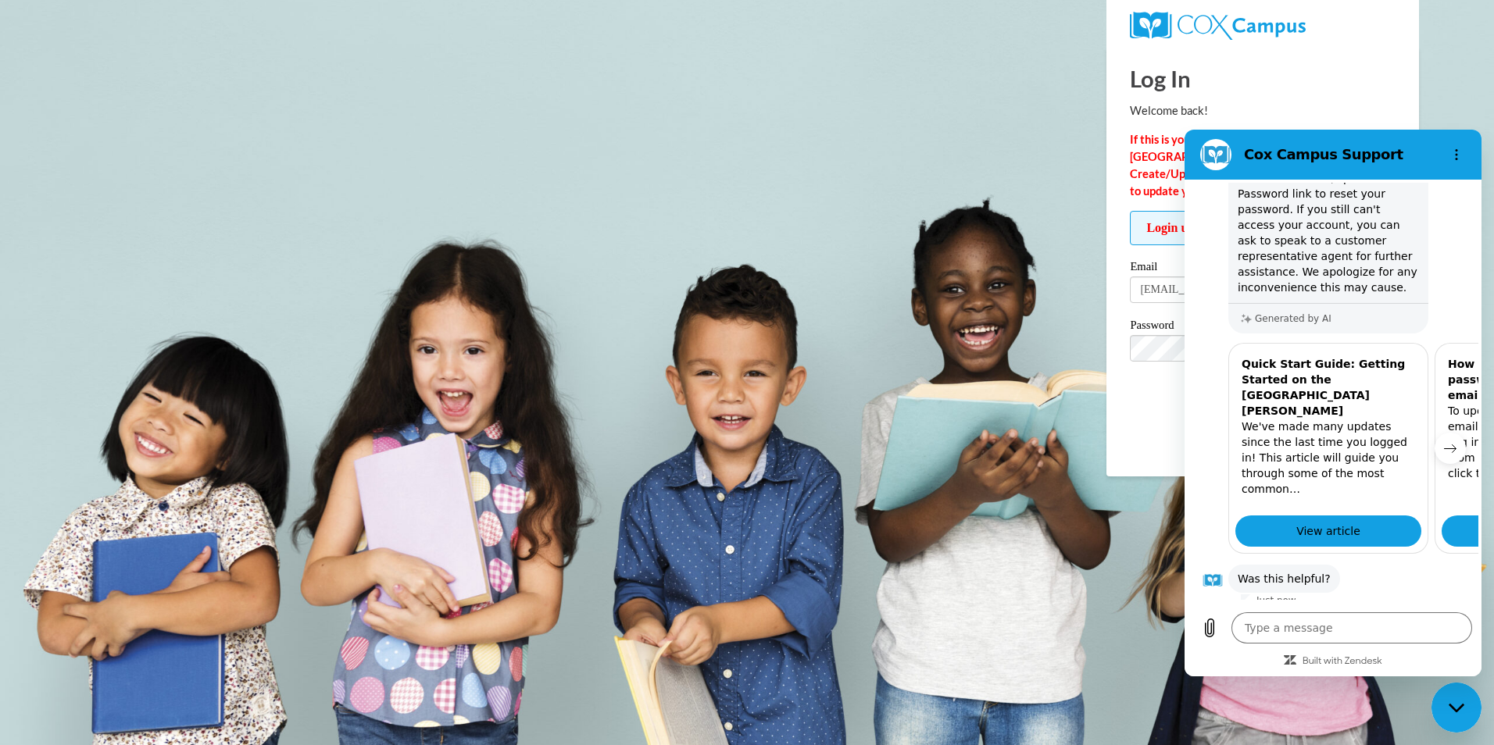
click at [1423, 613] on button "No" at bounding box center [1444, 628] width 42 height 30
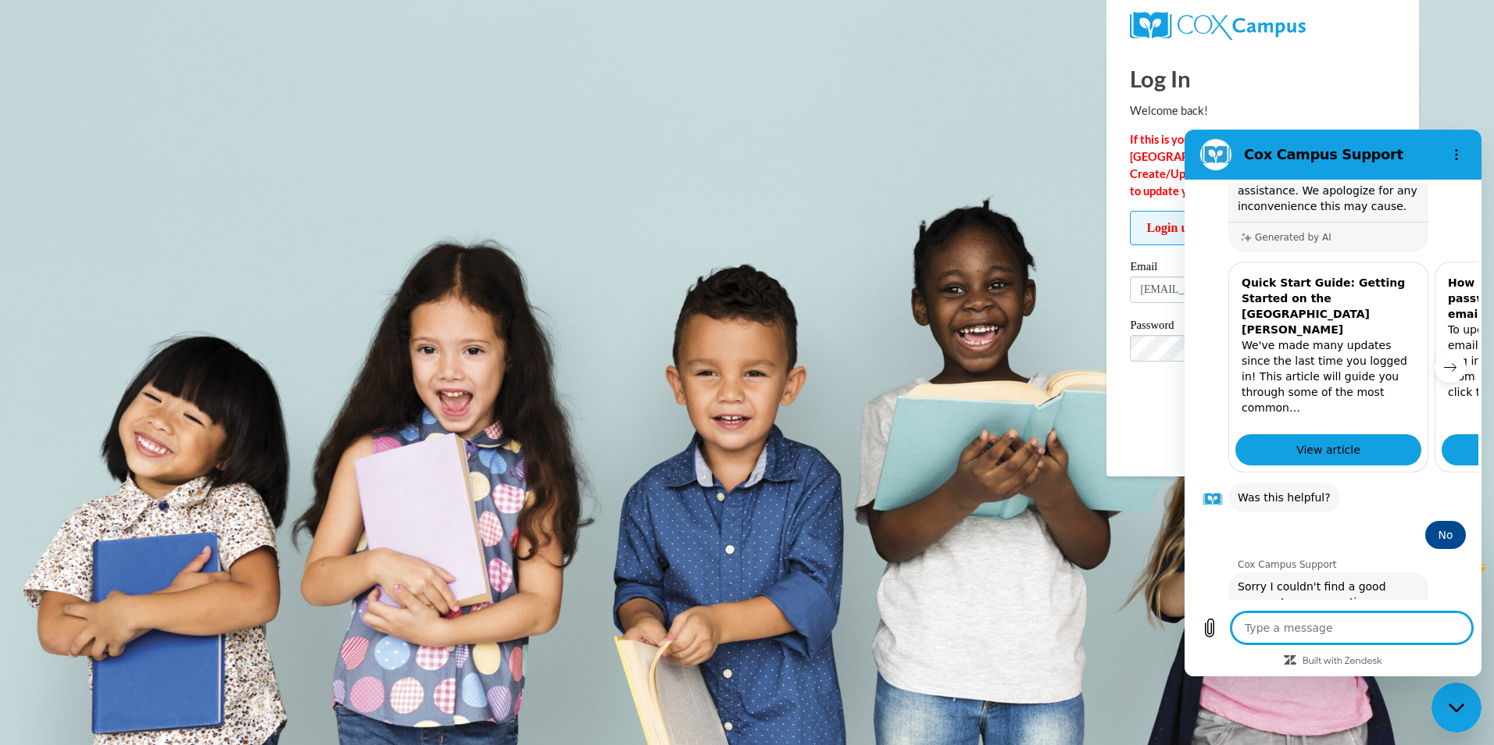
scroll to position [398, 0]
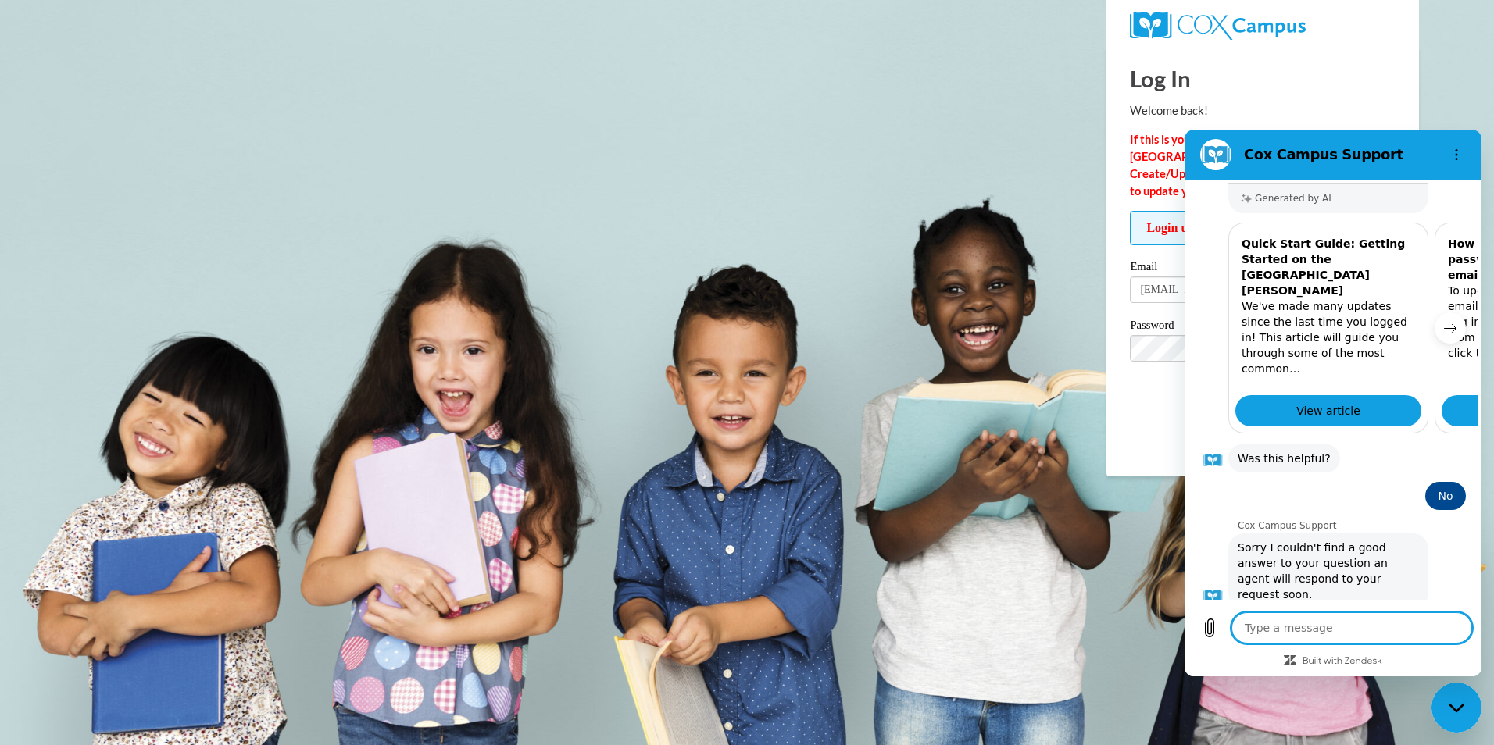
click at [1423, 629] on button "Talk to a human" at bounding box center [1414, 651] width 104 height 45
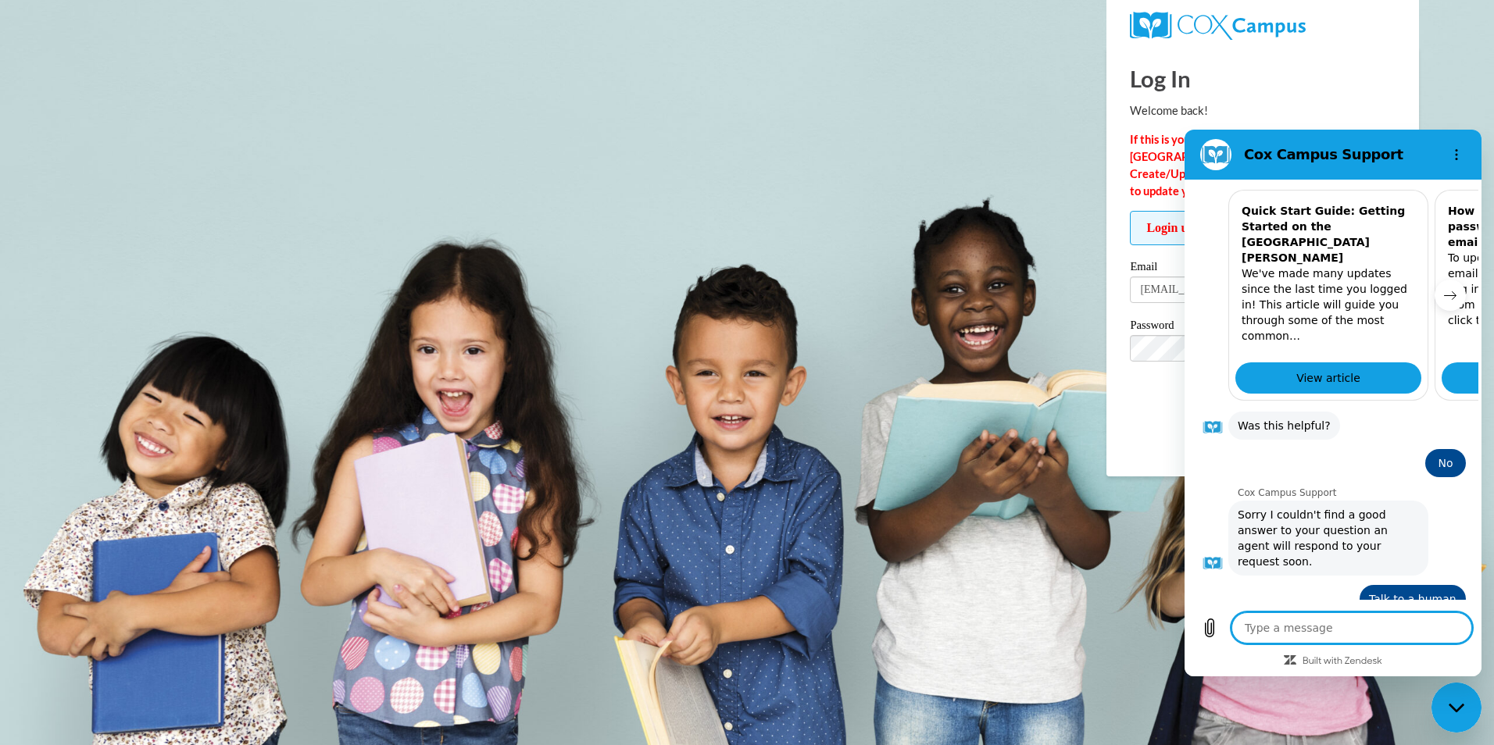
scroll to position [430, 0]
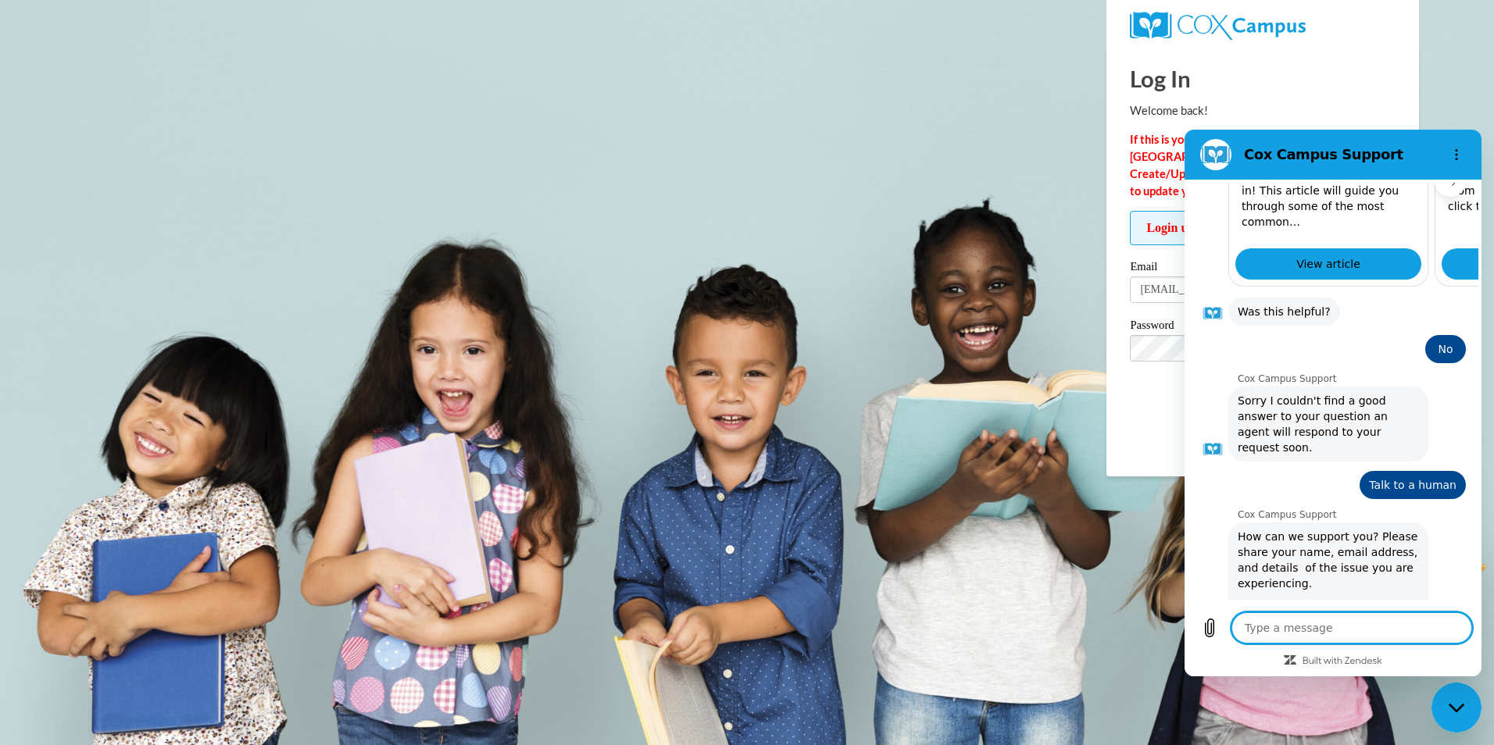
type textarea "x"
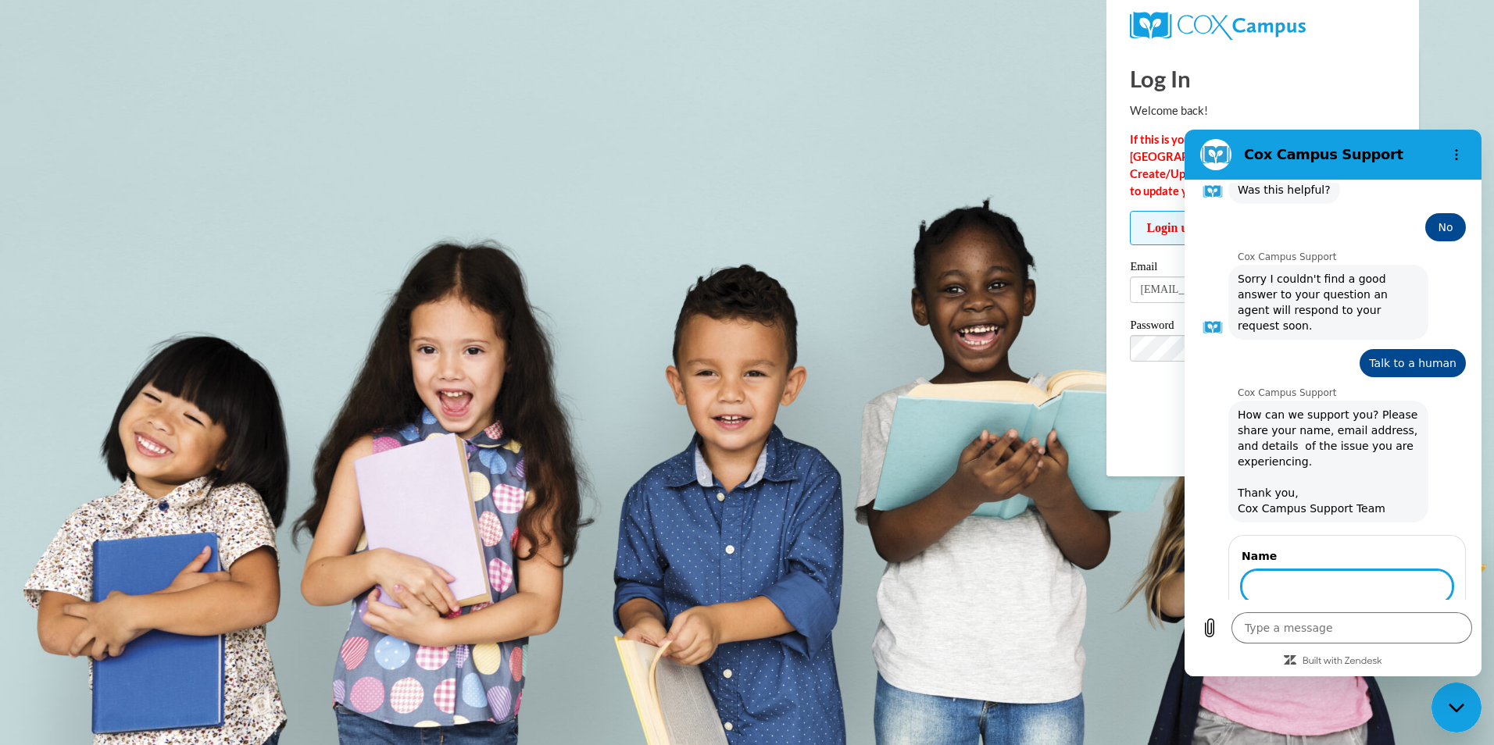
scroll to position [666, 0]
type input "[PERSON_NAME]"
click at [1426, 623] on span "Next" at bounding box center [1426, 632] width 26 height 19
type textarea "x"
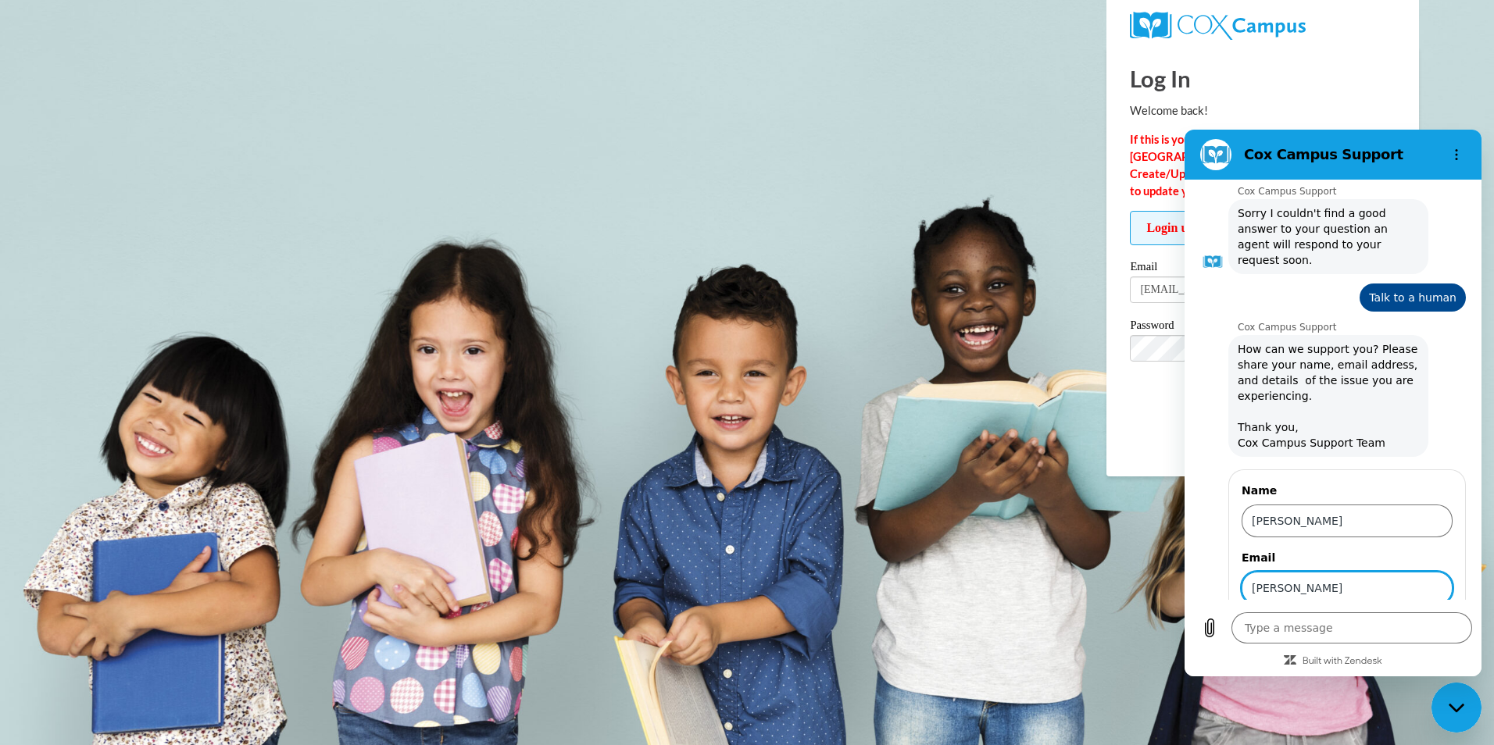
type input "[EMAIL_ADDRESS][DOMAIN_NAME]"
click at [1412, 623] on span "Send" at bounding box center [1425, 632] width 27 height 19
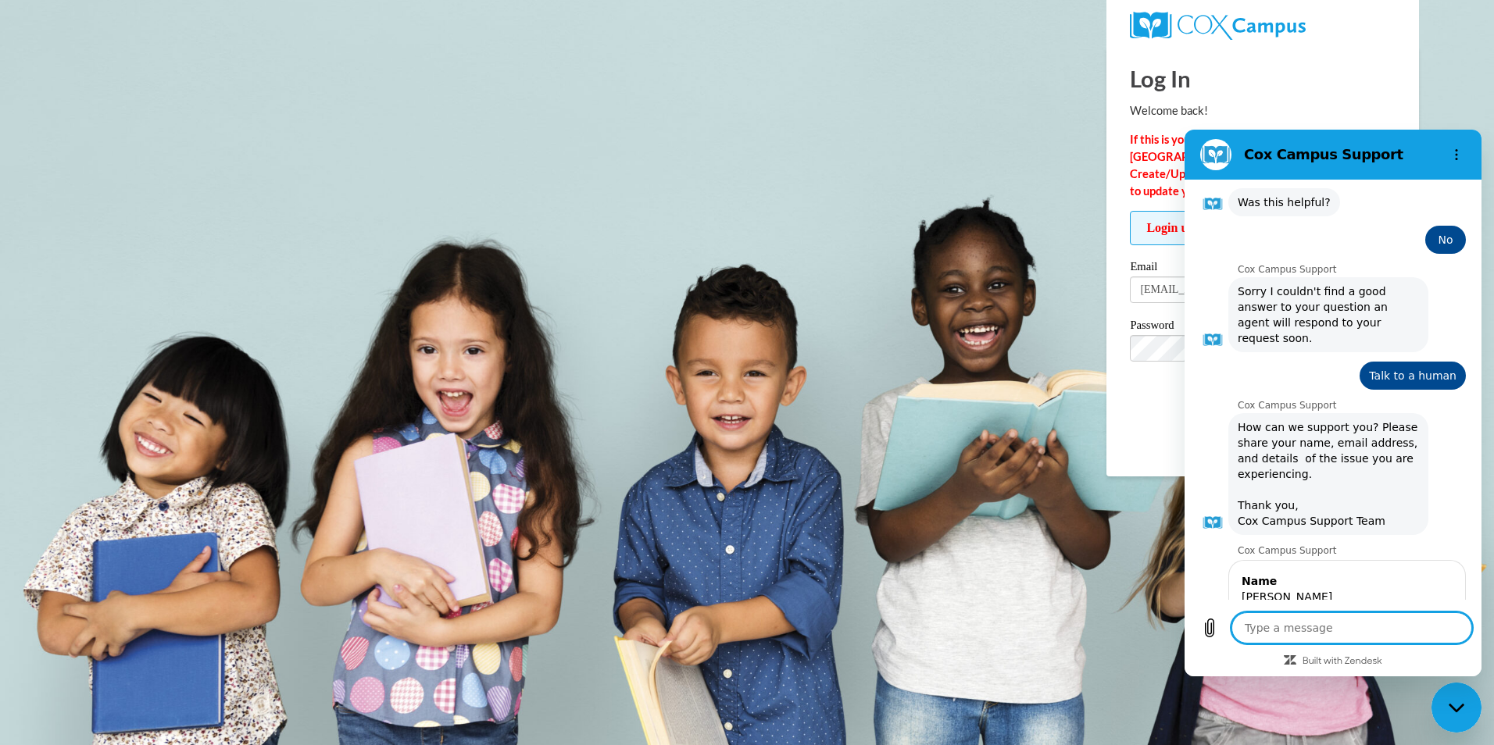
scroll to position [689, 0]
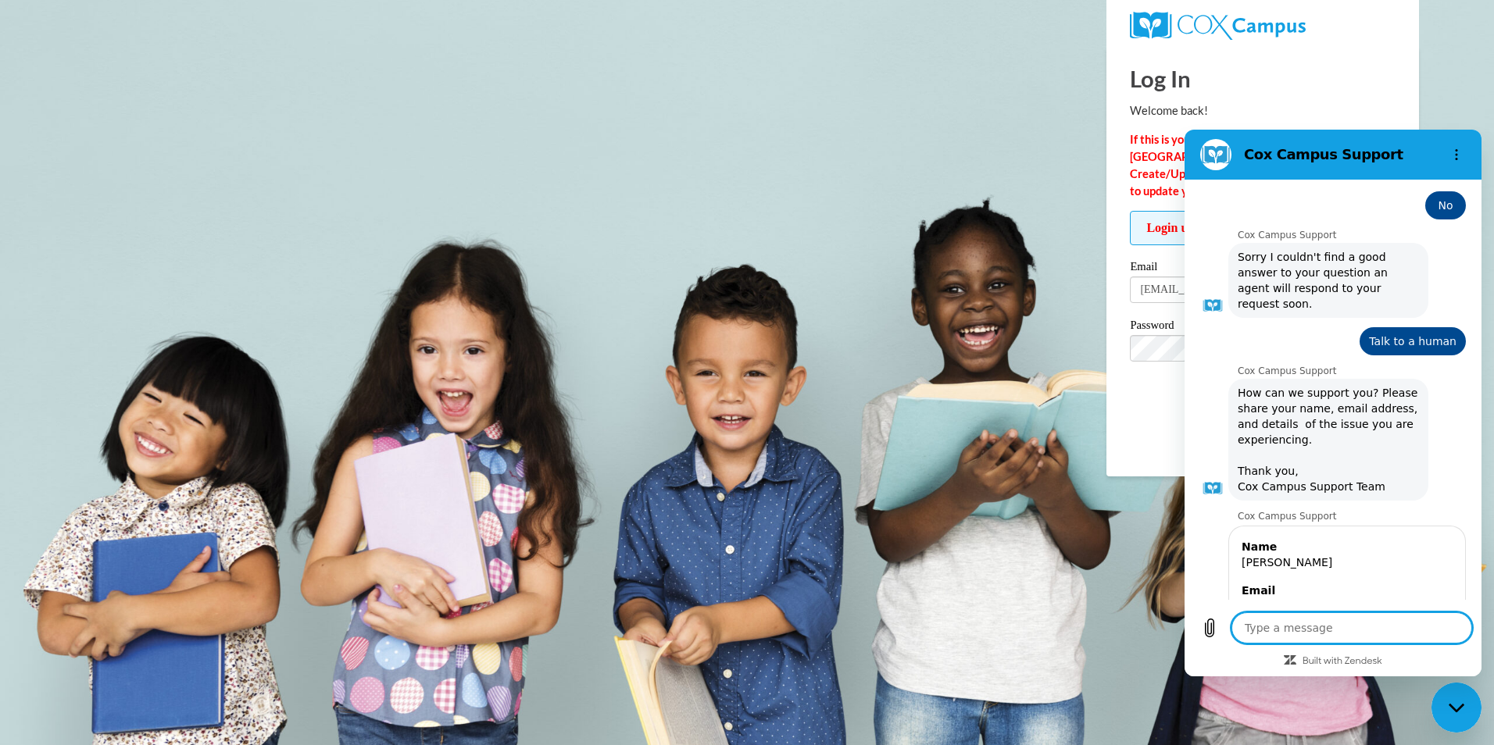
type textarea "x"
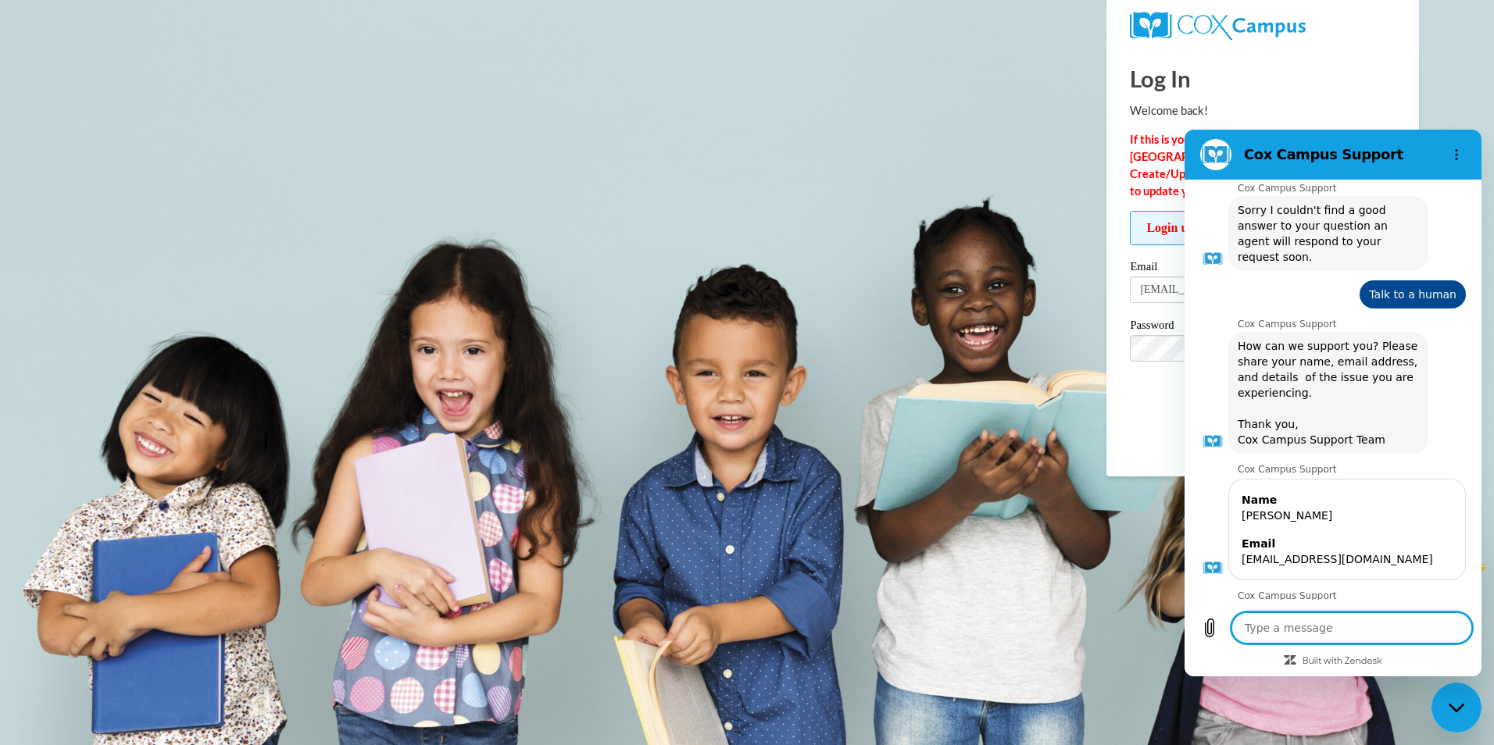
scroll to position [739, 0]
click at [1453, 149] on icon "Options menu" at bounding box center [1456, 154] width 12 height 12
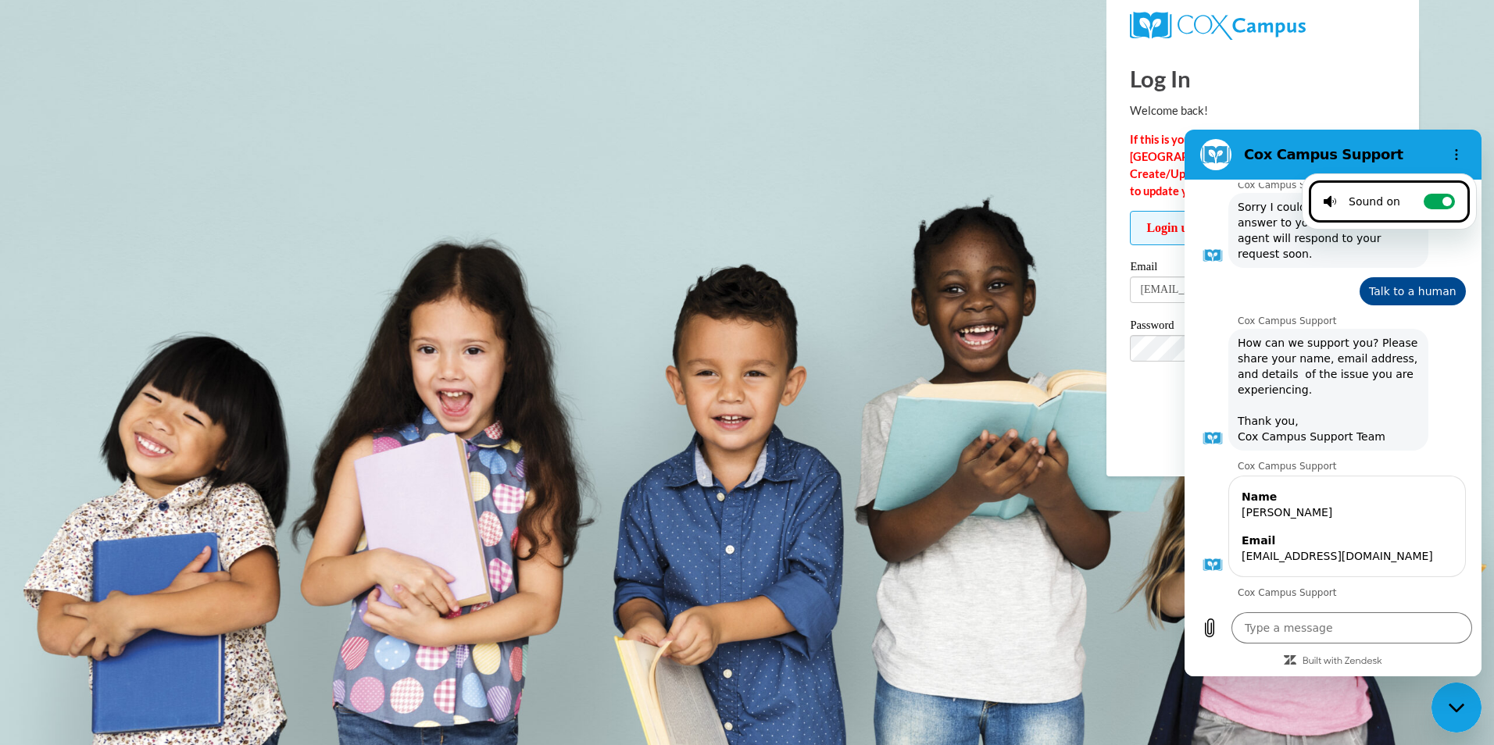
click at [1450, 48] on body "Log In Welcome back! If this is your FIRST TIME logging in to the [GEOGRAPHIC_D…" at bounding box center [747, 372] width 1494 height 745
click at [841, 740] on body "Log In Welcome back! If this is your FIRST TIME logging in to the [GEOGRAPHIC_D…" at bounding box center [747, 372] width 1494 height 745
